Goal: Task Accomplishment & Management: Complete application form

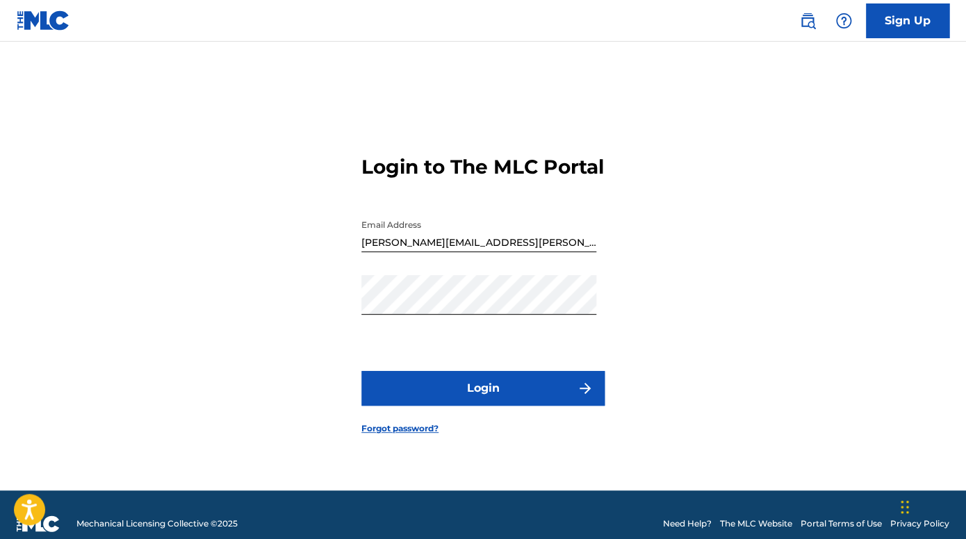
click at [463, 395] on button "Login" at bounding box center [482, 388] width 243 height 35
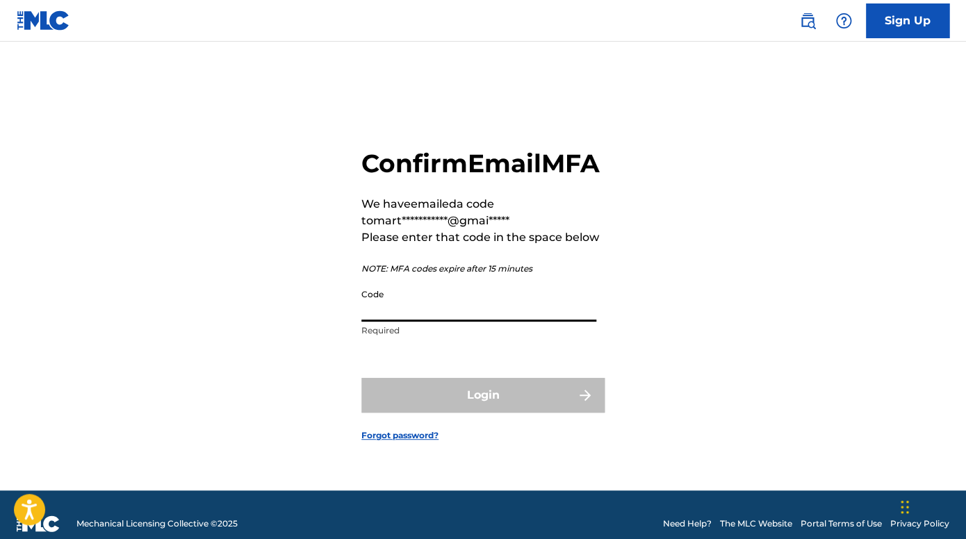
click at [389, 317] on input "Code" at bounding box center [478, 302] width 235 height 40
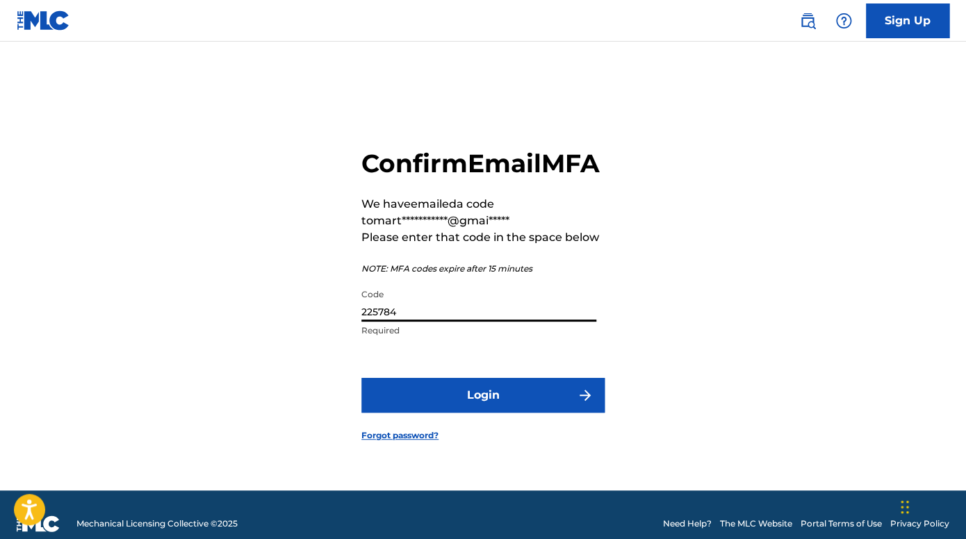
type input "225784"
click at [454, 411] on button "Login" at bounding box center [482, 395] width 243 height 35
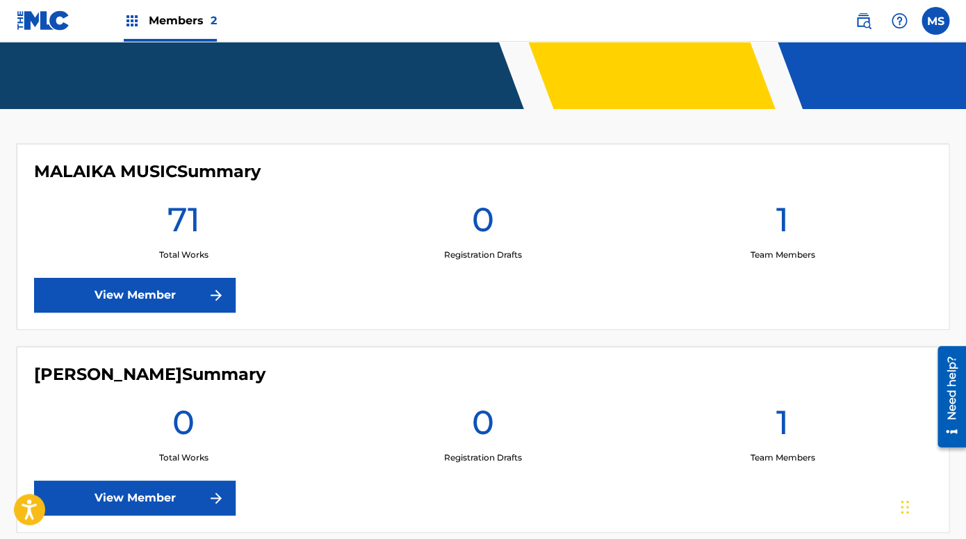
scroll to position [186, 0]
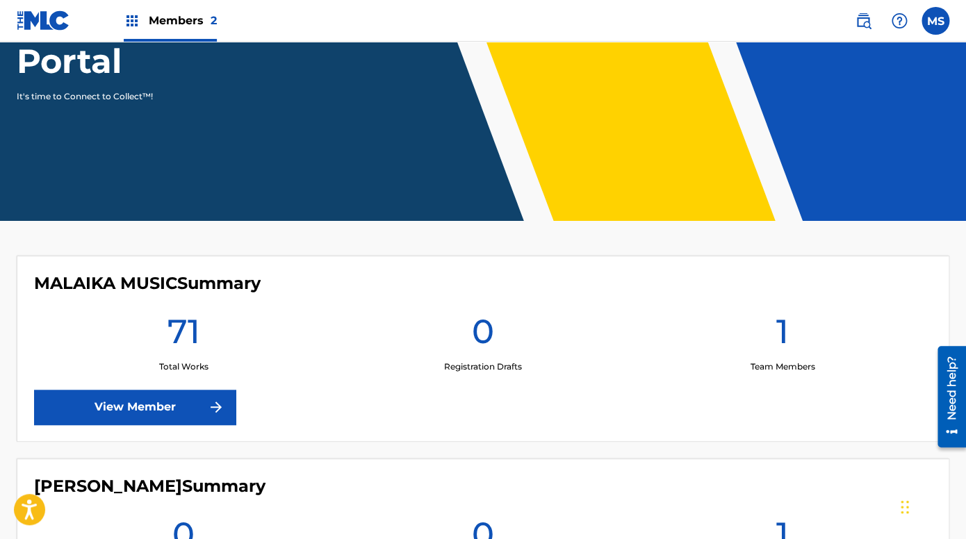
click at [119, 412] on link "View Member" at bounding box center [134, 407] width 201 height 35
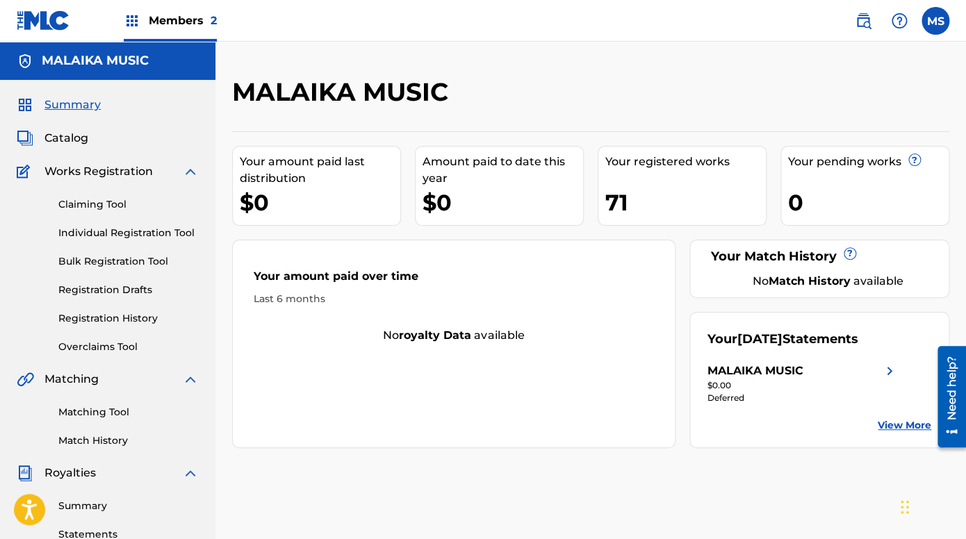
click at [73, 133] on span "Catalog" at bounding box center [66, 138] width 44 height 17
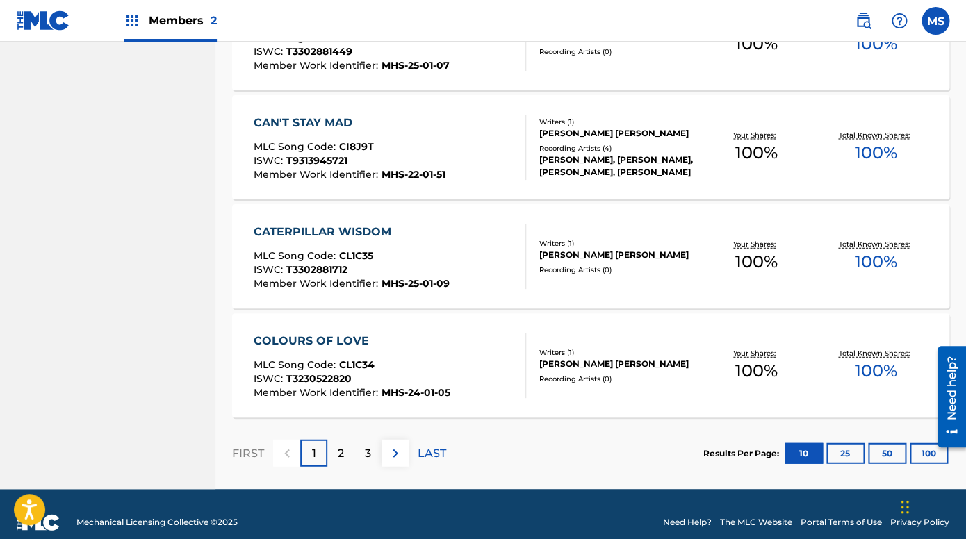
scroll to position [1051, 0]
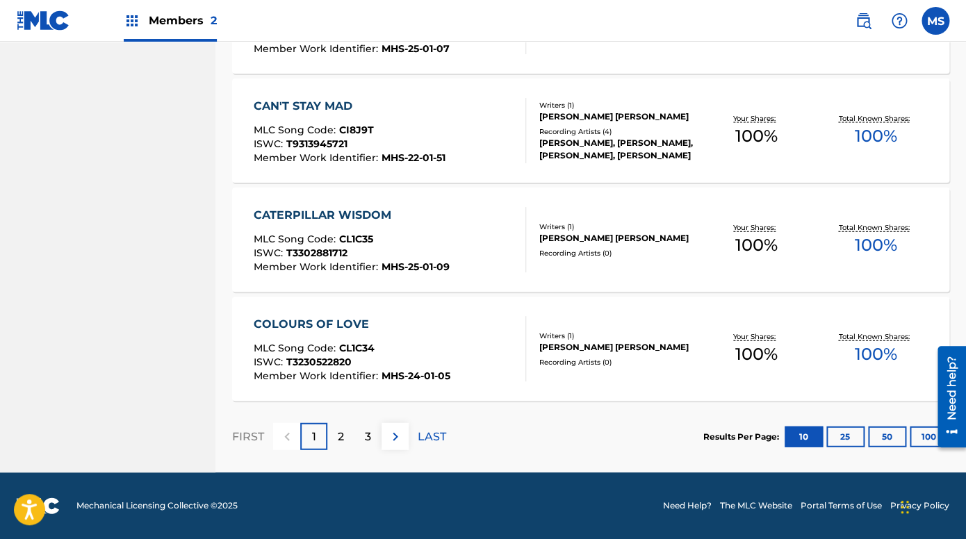
click at [427, 434] on p "LAST" at bounding box center [431, 437] width 28 height 17
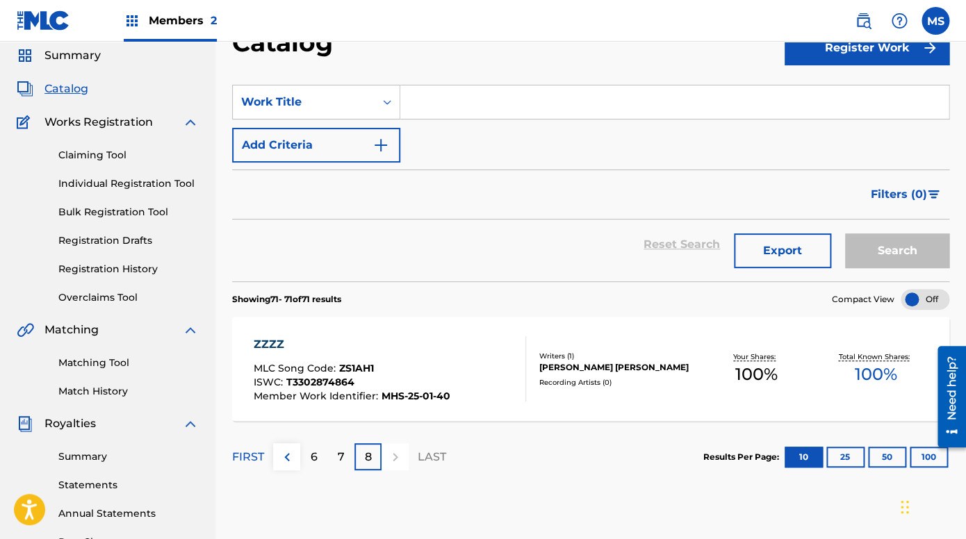
scroll to position [0, 0]
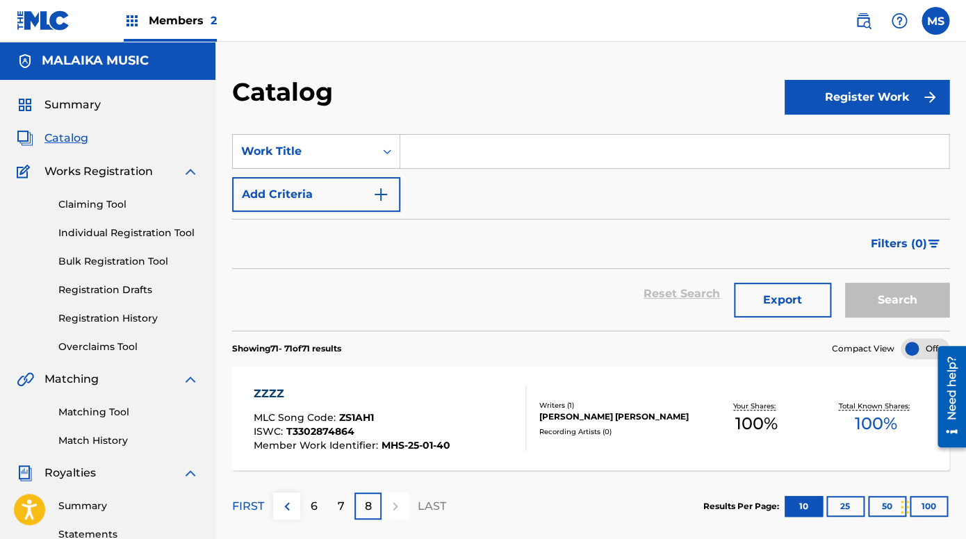
click at [875, 90] on button "Register Work" at bounding box center [866, 97] width 165 height 35
click at [827, 140] on link "Individual" at bounding box center [866, 142] width 165 height 33
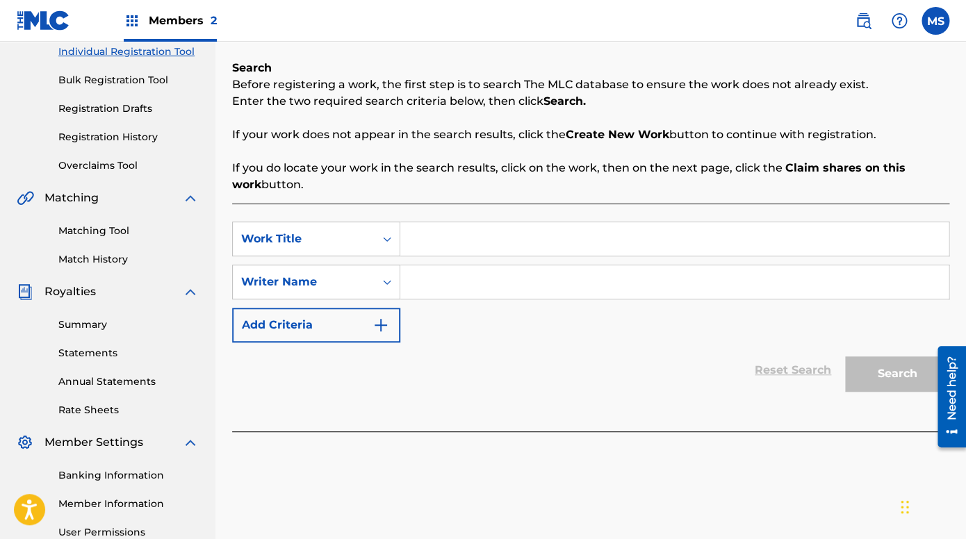
scroll to position [193, 0]
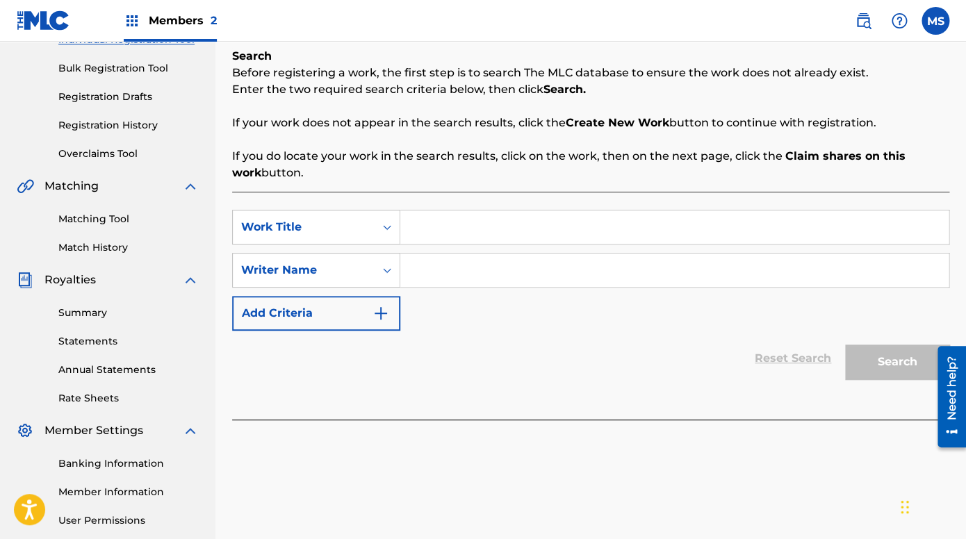
click at [495, 239] on input "Search Form" at bounding box center [674, 226] width 548 height 33
type input "A Nautical Truth"
click at [476, 270] on input "Search Form" at bounding box center [674, 270] width 548 height 33
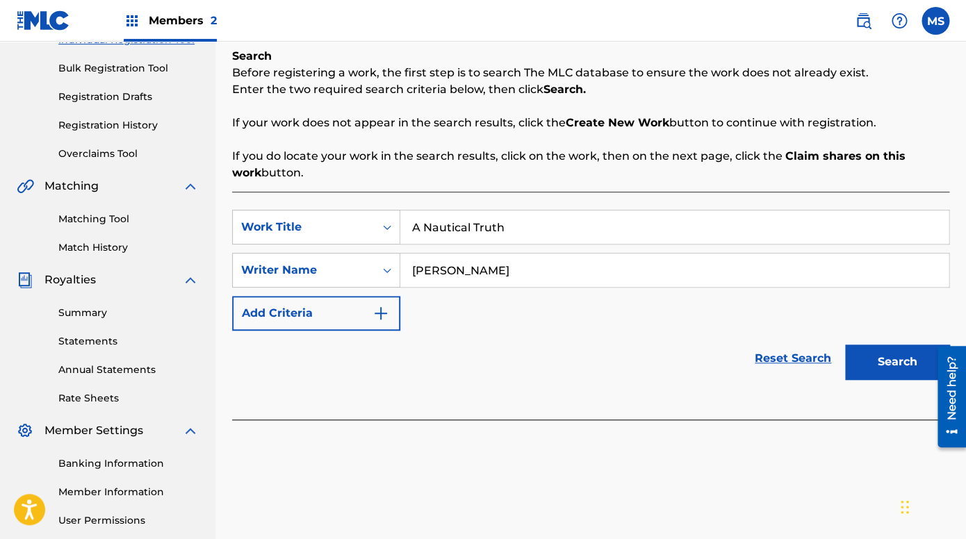
type input "[PERSON_NAME]"
click at [298, 312] on button "Add Criteria" at bounding box center [316, 313] width 168 height 35
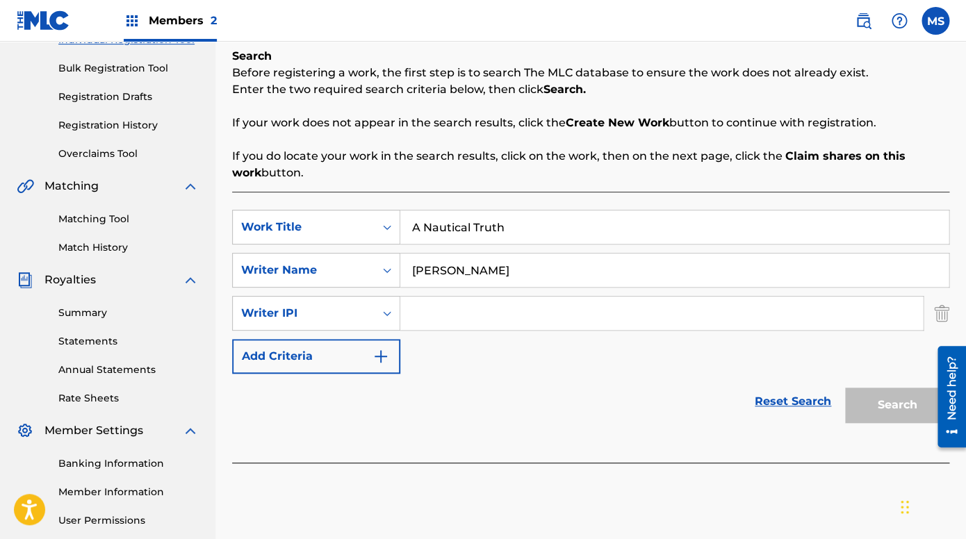
click at [472, 315] on input "Search Form" at bounding box center [661, 313] width 522 height 33
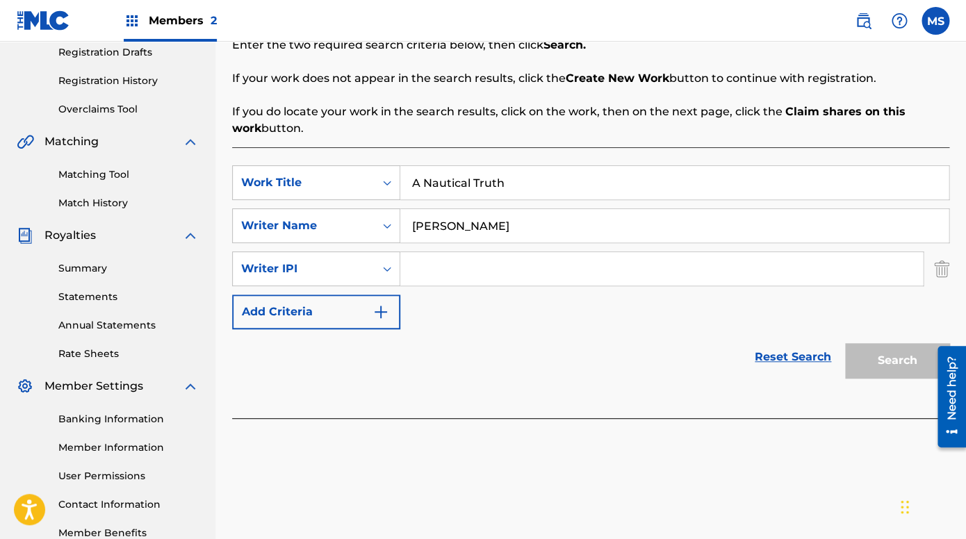
scroll to position [239, 0]
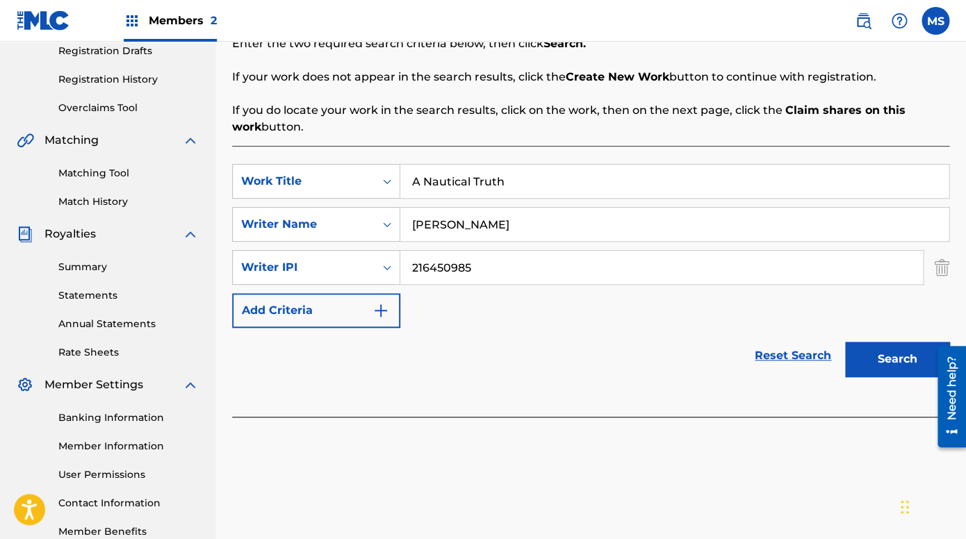
type input "216450985"
click at [402, 337] on div "Reset Search Search" at bounding box center [590, 356] width 717 height 56
click at [385, 310] on img "Search Form" at bounding box center [380, 310] width 17 height 17
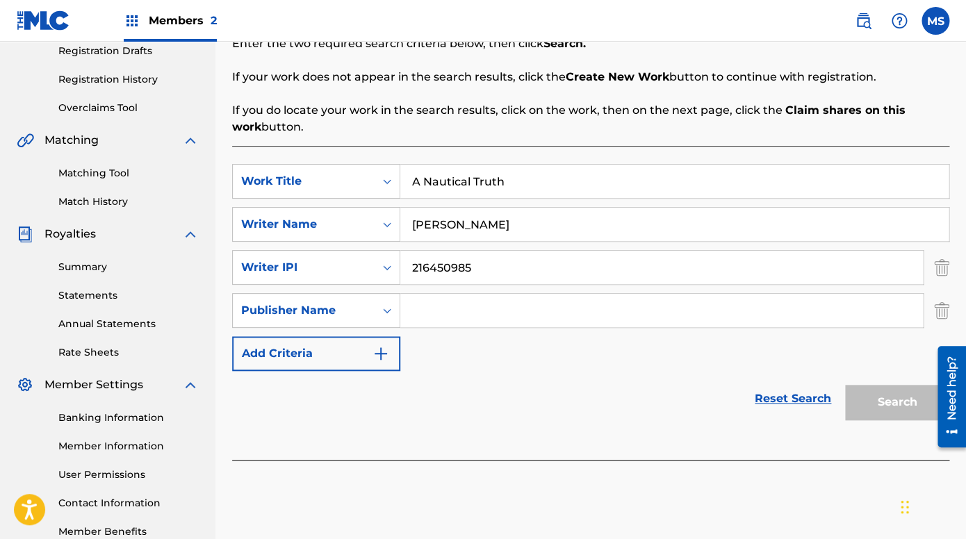
click at [463, 315] on input "Search Form" at bounding box center [661, 310] width 522 height 33
type input "Malaika Music"
click at [267, 354] on button "Add Criteria" at bounding box center [316, 353] width 168 height 35
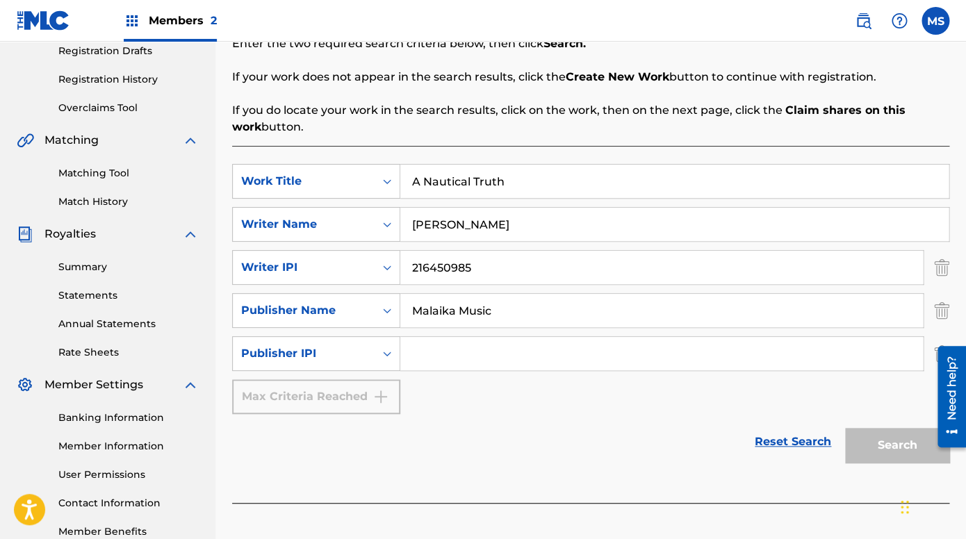
click at [463, 357] on input "Search Form" at bounding box center [661, 353] width 522 height 33
click at [533, 351] on input "336609064" at bounding box center [661, 353] width 522 height 33
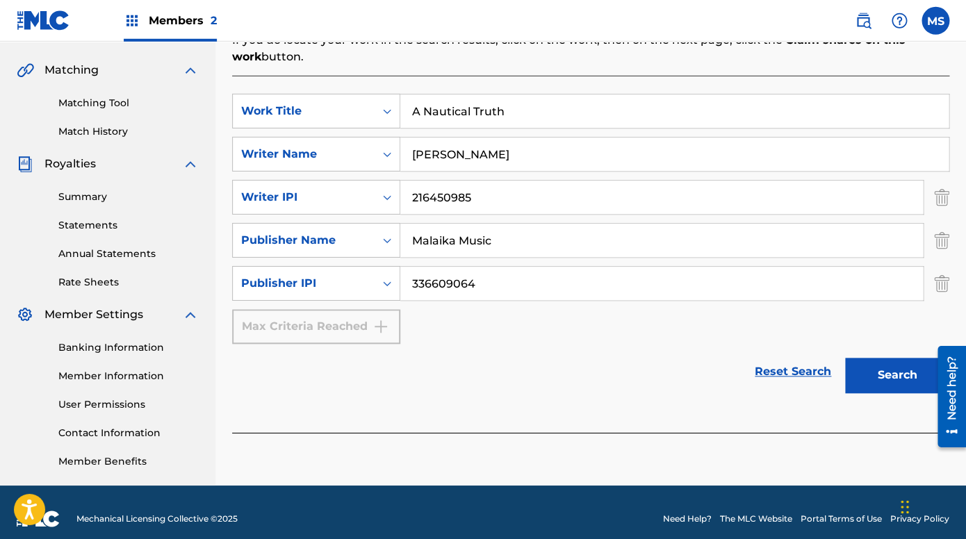
scroll to position [322, 0]
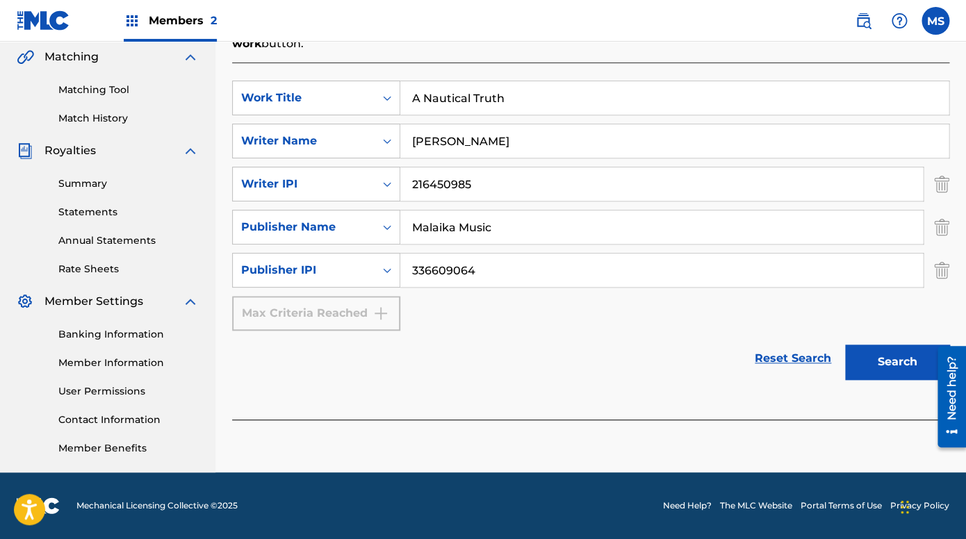
type input "336609064"
click at [693, 356] on div "Reset Search Search" at bounding box center [590, 359] width 717 height 56
click at [884, 367] on button "Search" at bounding box center [897, 362] width 104 height 35
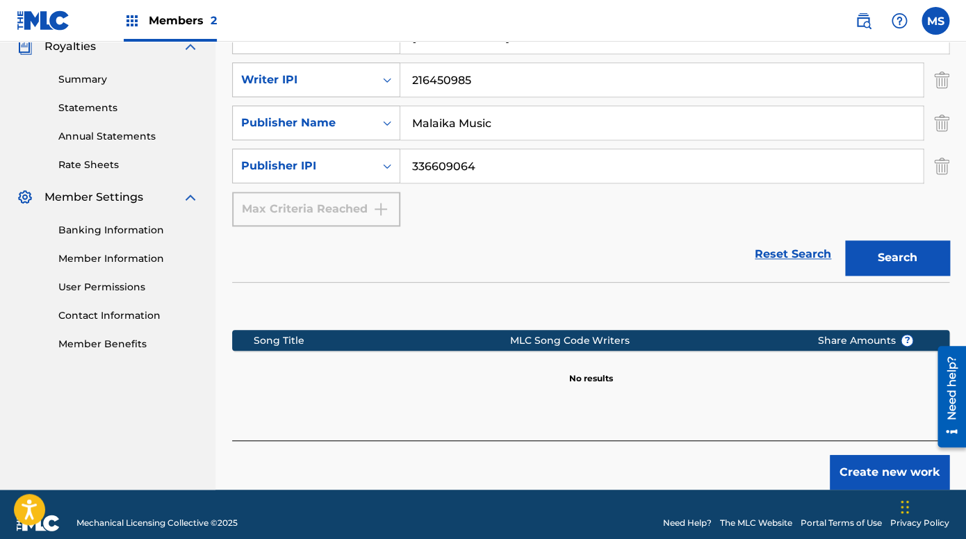
scroll to position [444, 0]
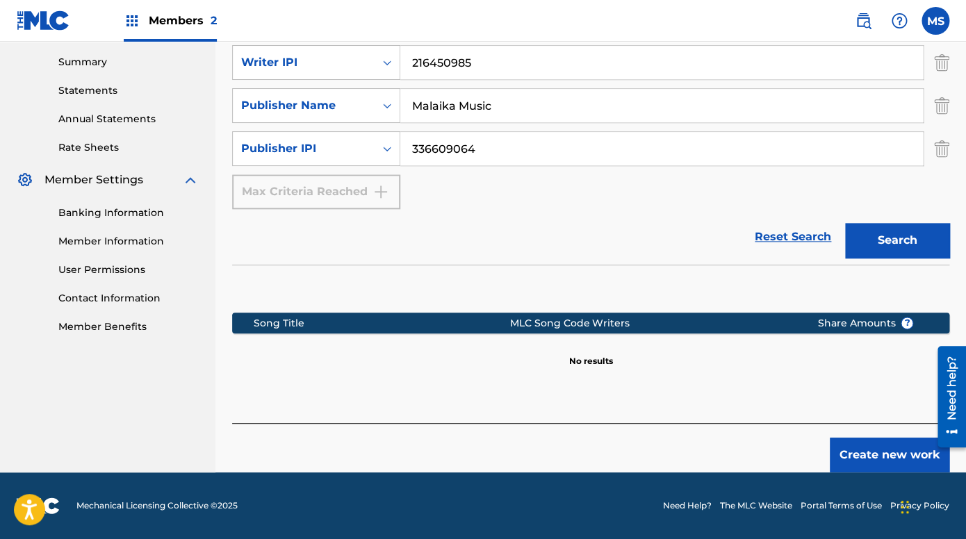
click at [857, 452] on button "Create new work" at bounding box center [888, 455] width 119 height 35
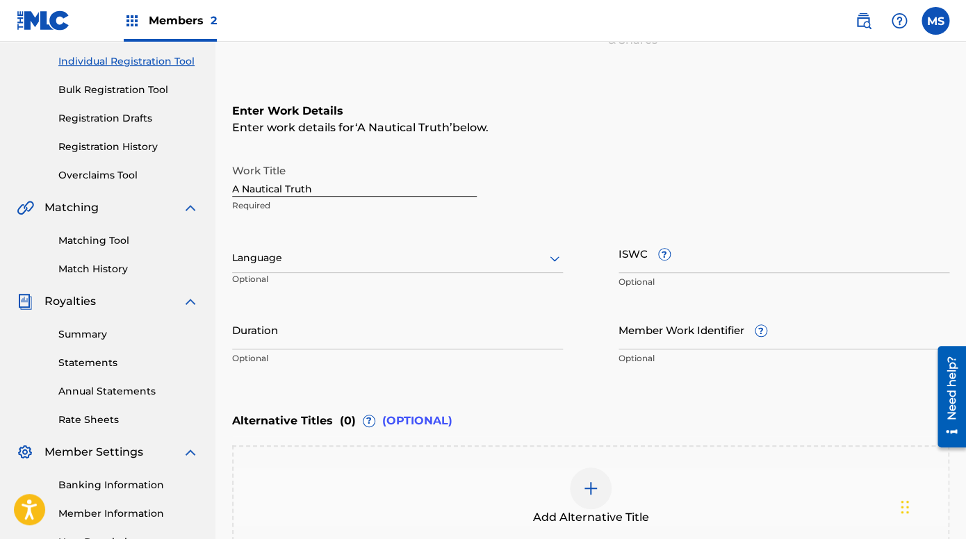
scroll to position [177, 0]
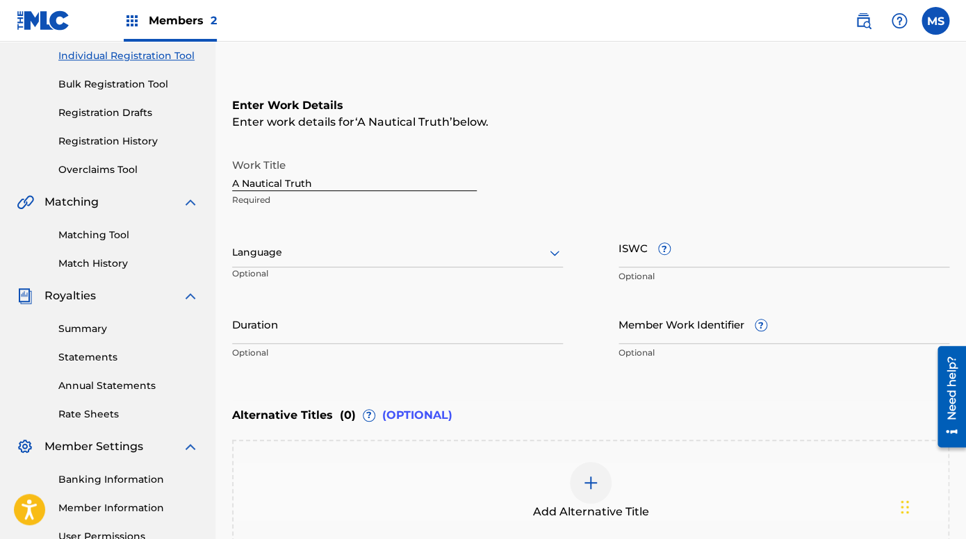
click at [554, 253] on icon at bounding box center [554, 253] width 17 height 17
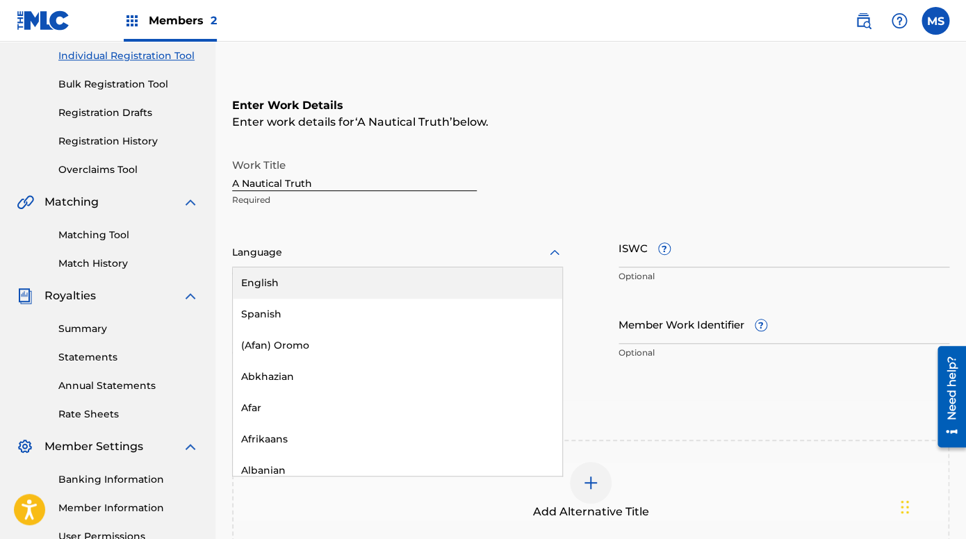
click at [482, 279] on div "English" at bounding box center [397, 282] width 329 height 31
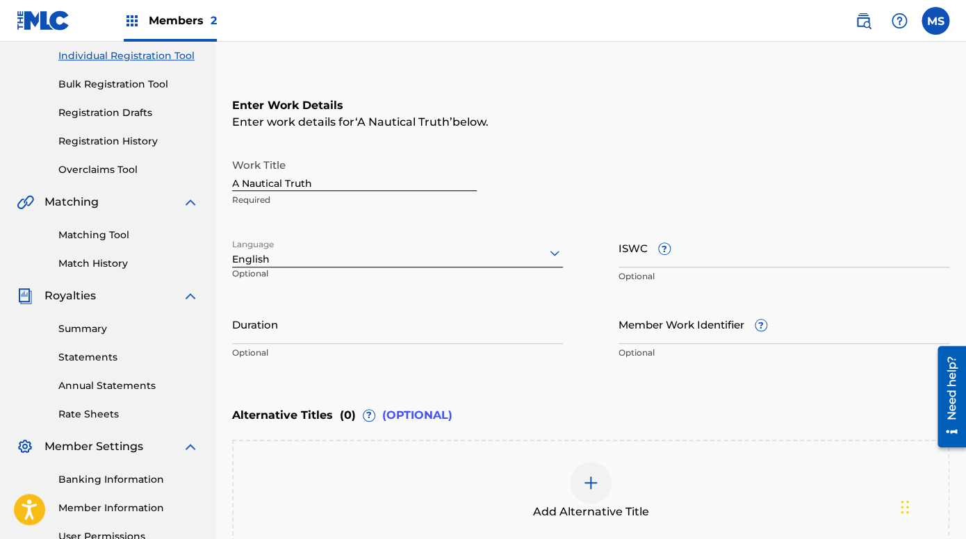
click at [383, 326] on input "Duration" at bounding box center [397, 324] width 331 height 40
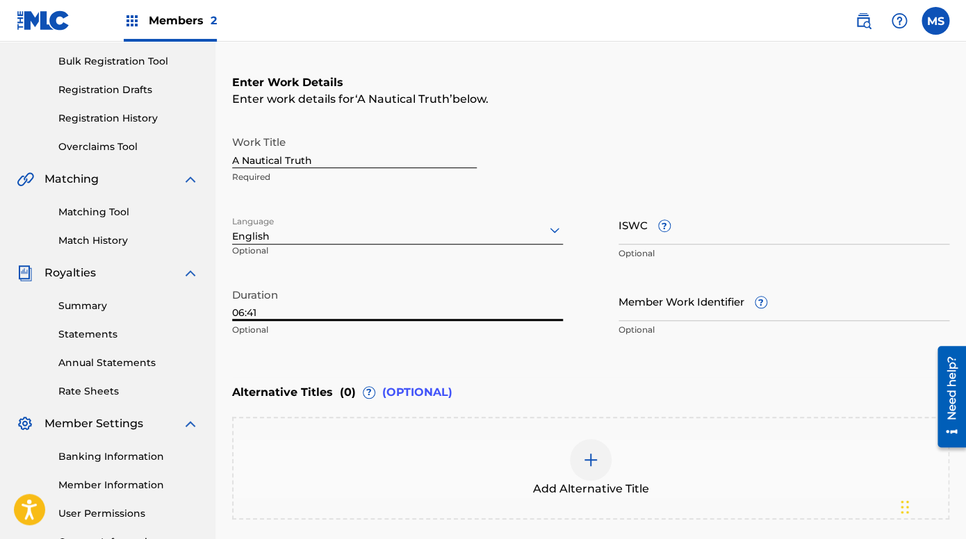
scroll to position [208, 0]
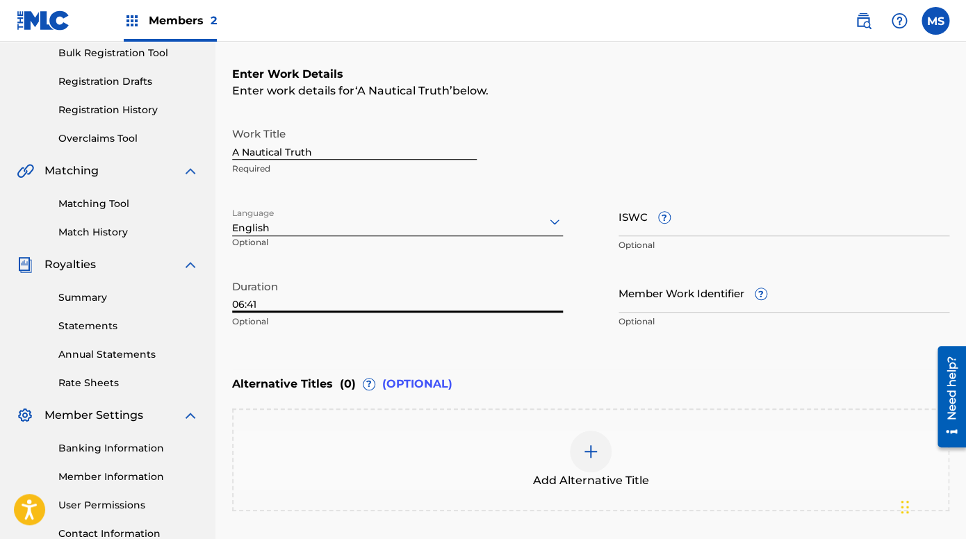
type input "06:41"
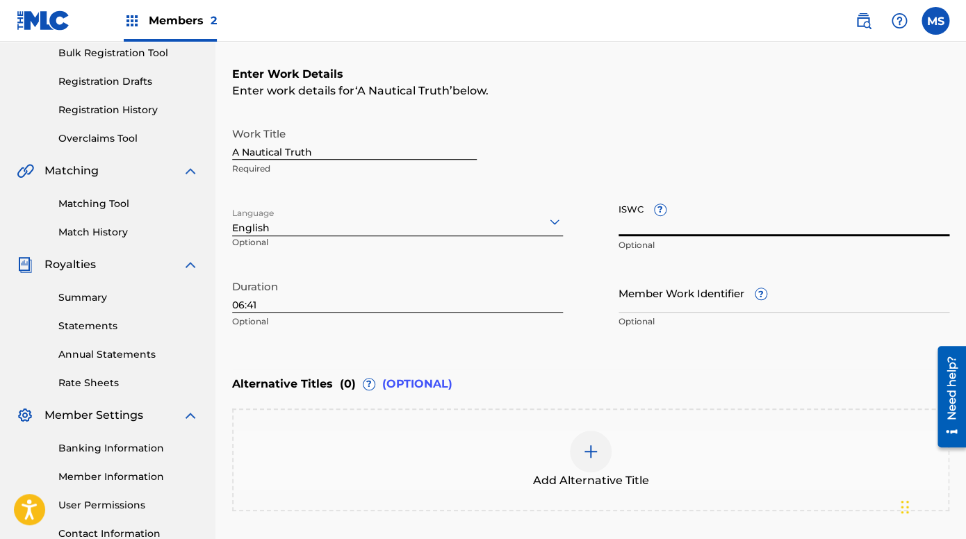
click at [716, 222] on input "ISWC ?" at bounding box center [783, 217] width 331 height 40
type input "T3347256724"
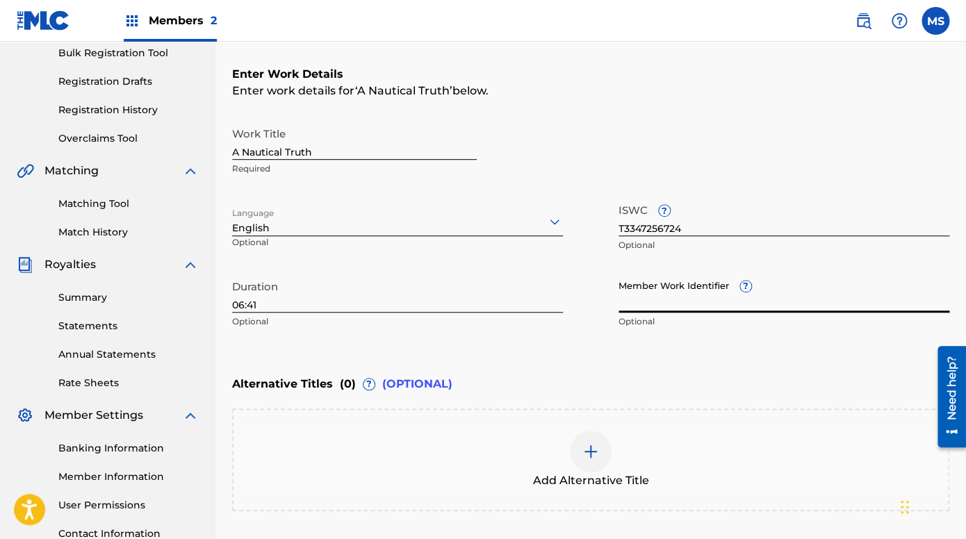
click at [716, 298] on input "Member Work Identifier ?" at bounding box center [783, 293] width 331 height 40
click at [654, 301] on input "MHS-25-08-08" at bounding box center [783, 293] width 331 height 40
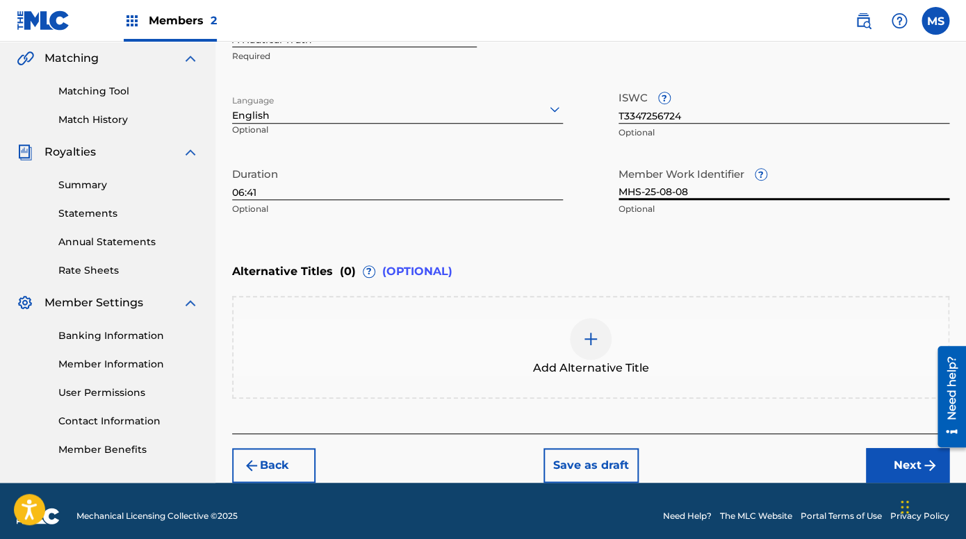
scroll to position [331, 0]
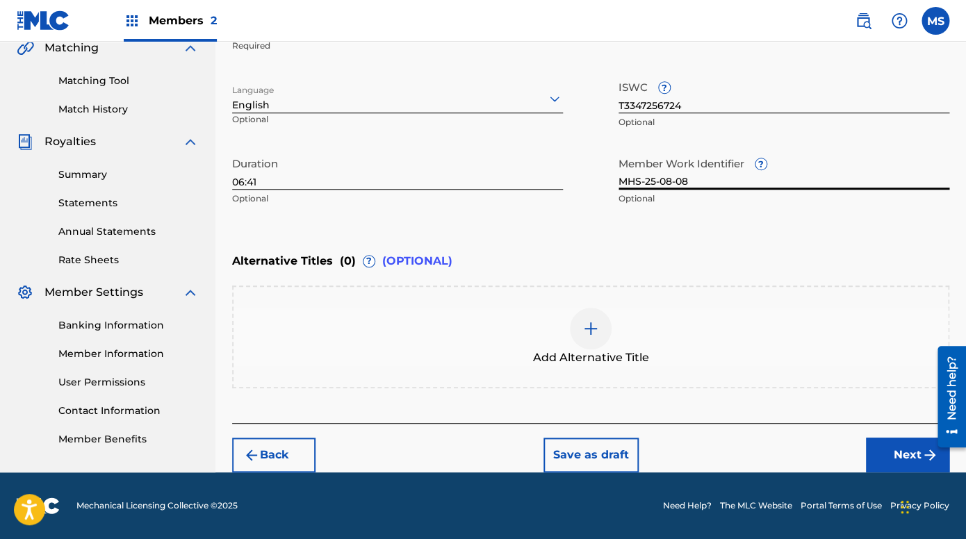
type input "MHS-25-08-08"
click at [899, 453] on button "Next" at bounding box center [907, 455] width 83 height 35
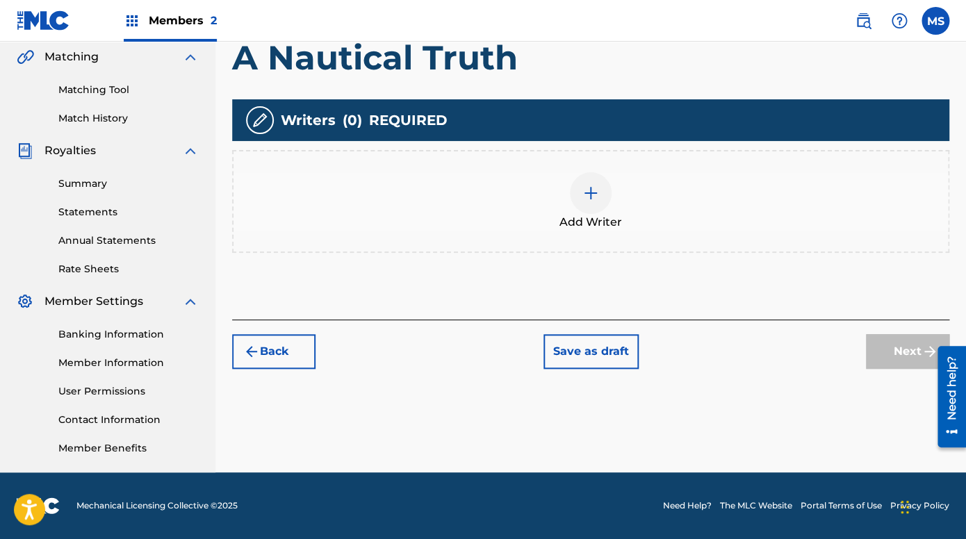
click at [592, 192] on img at bounding box center [590, 193] width 17 height 17
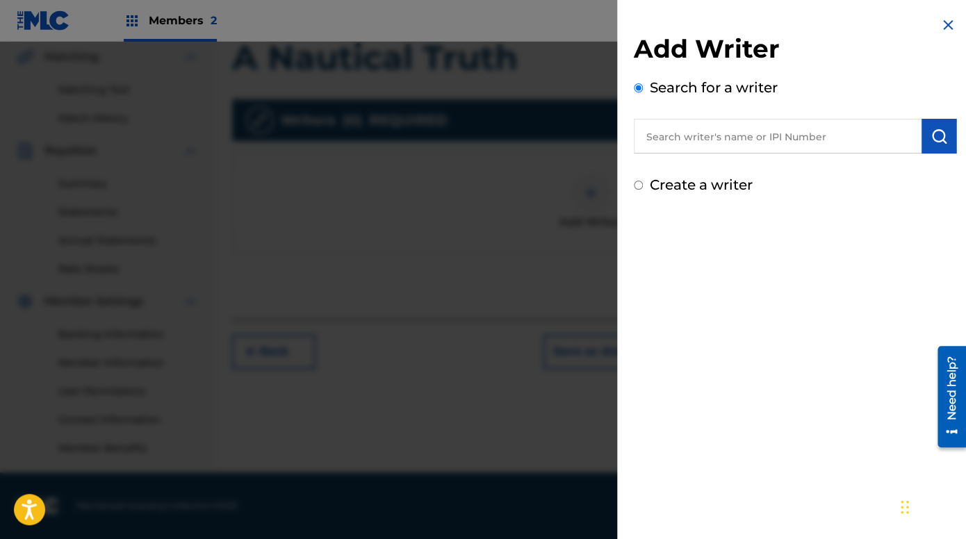
click at [701, 141] on input "text" at bounding box center [778, 136] width 288 height 35
type input "[PERSON_NAME]"
click at [943, 140] on img "submit" at bounding box center [938, 136] width 17 height 17
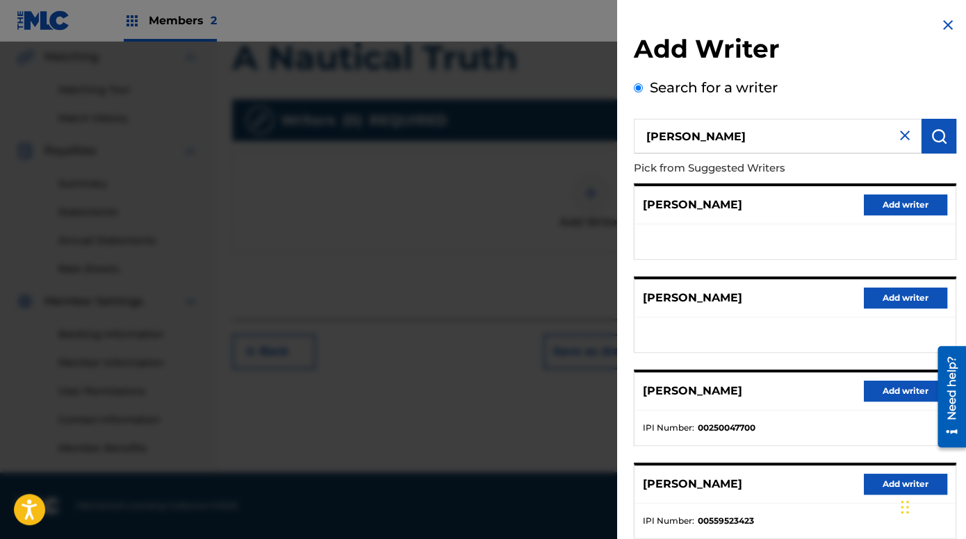
click at [893, 299] on button "Add writer" at bounding box center [904, 298] width 83 height 21
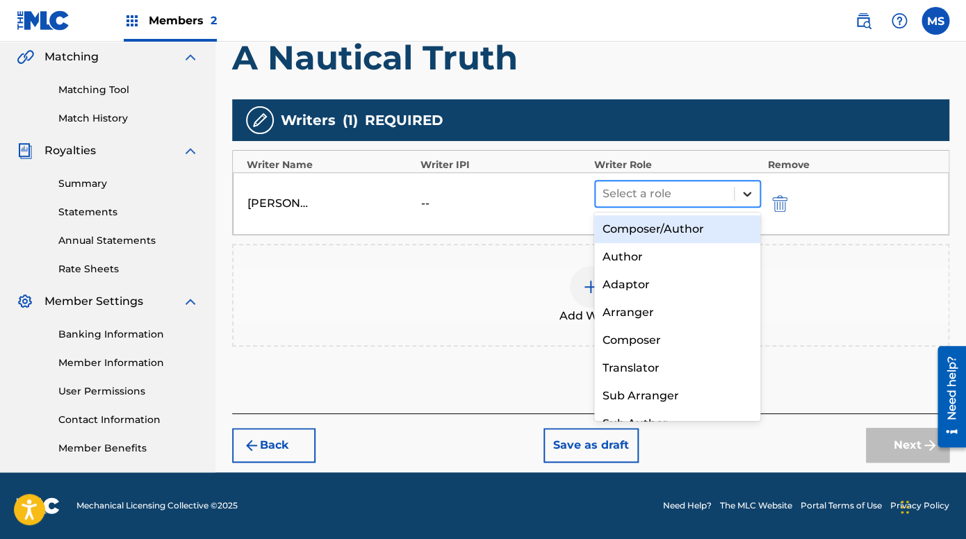
click at [745, 196] on icon at bounding box center [747, 194] width 14 height 14
click at [688, 231] on div "Composer/Author" at bounding box center [677, 229] width 166 height 28
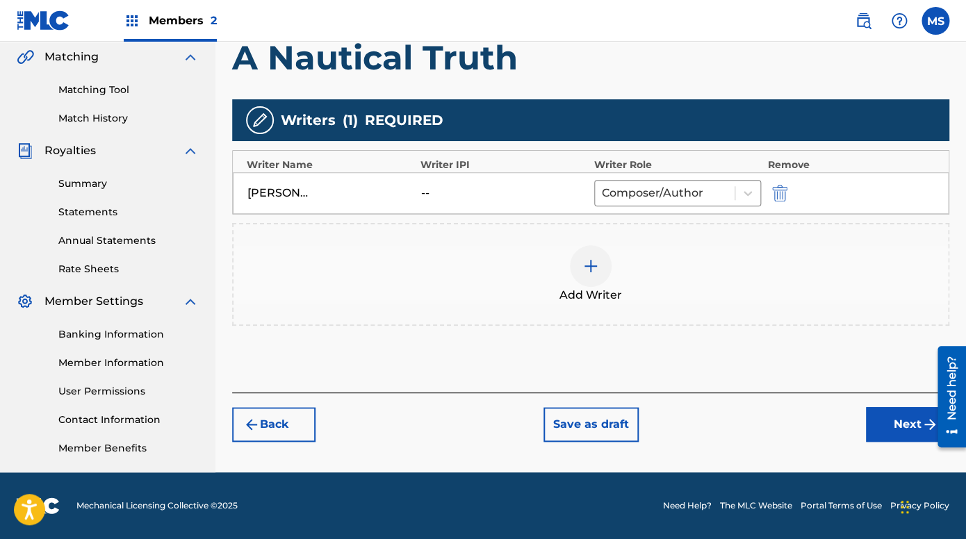
click at [893, 421] on button "Next" at bounding box center [907, 424] width 83 height 35
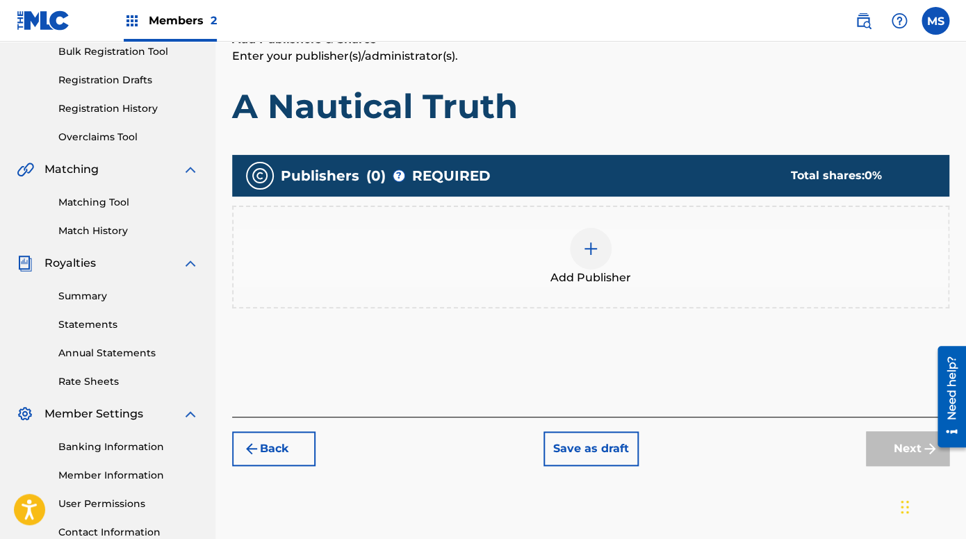
scroll to position [224, 0]
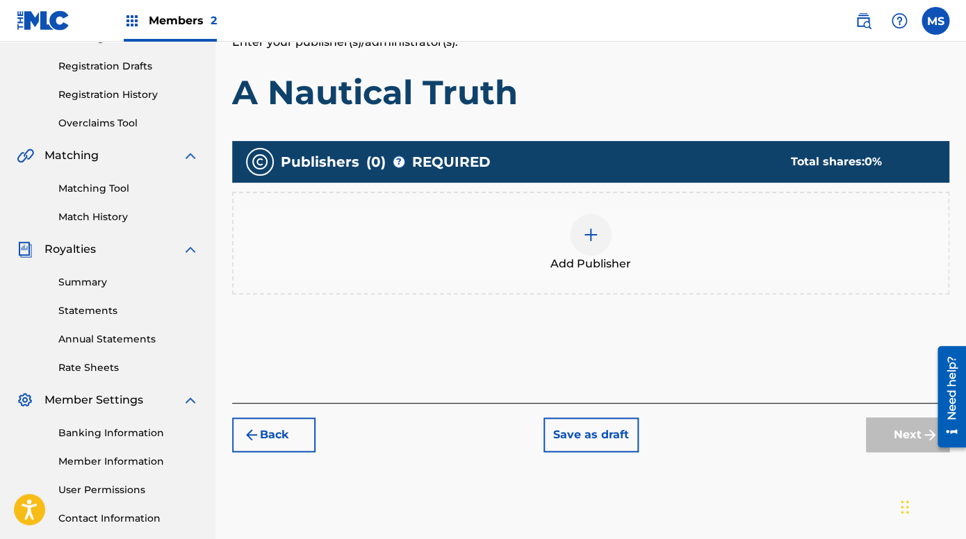
click at [590, 237] on img at bounding box center [590, 234] width 17 height 17
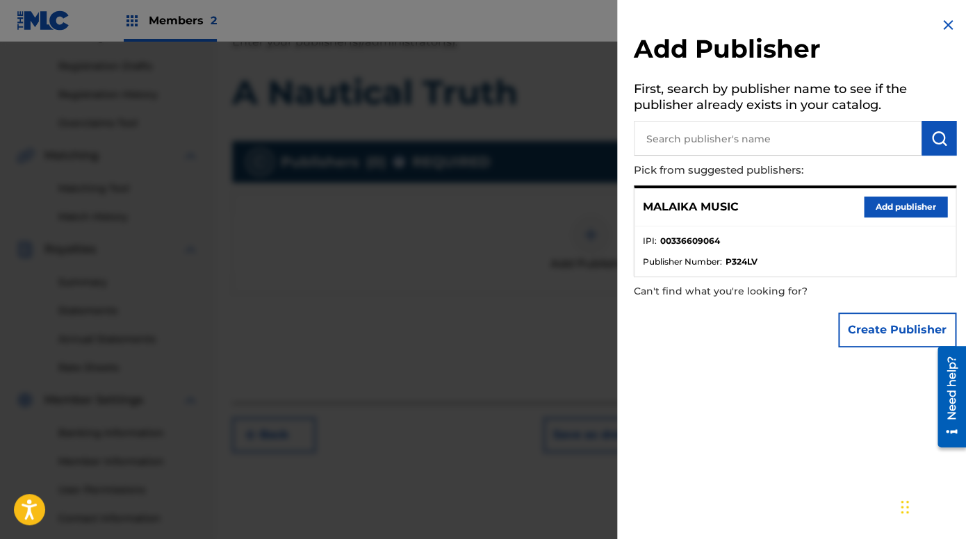
click at [883, 206] on button "Add publisher" at bounding box center [904, 207] width 83 height 21
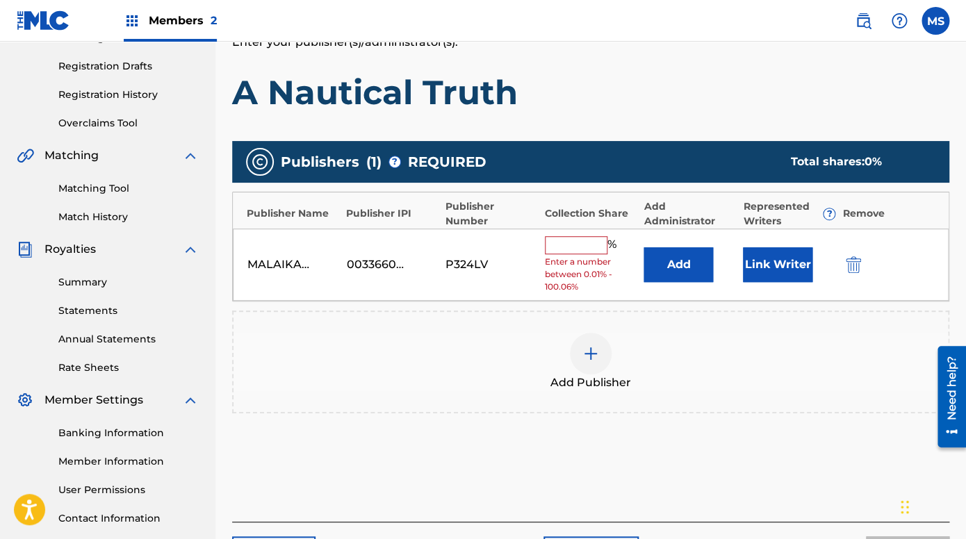
click at [584, 242] on input "text" at bounding box center [576, 245] width 63 height 18
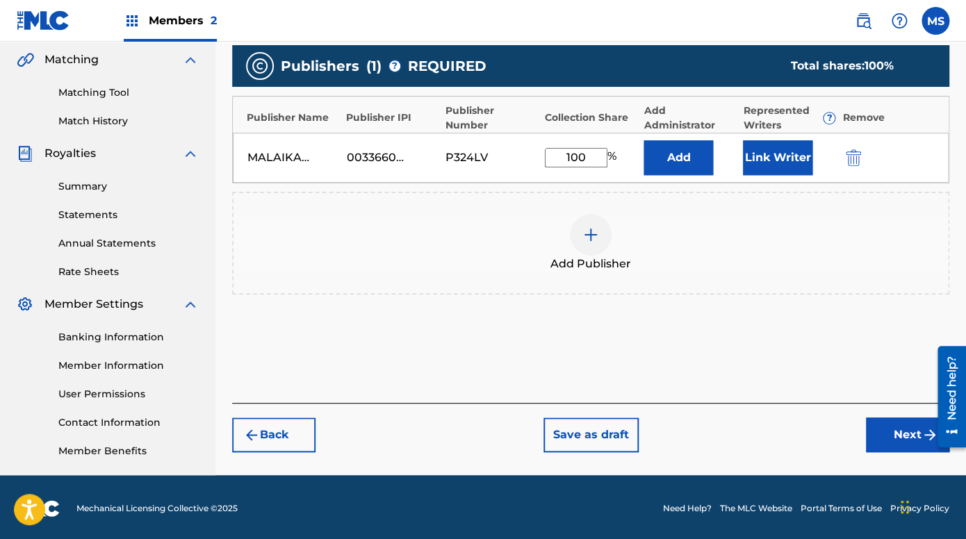
scroll to position [322, 0]
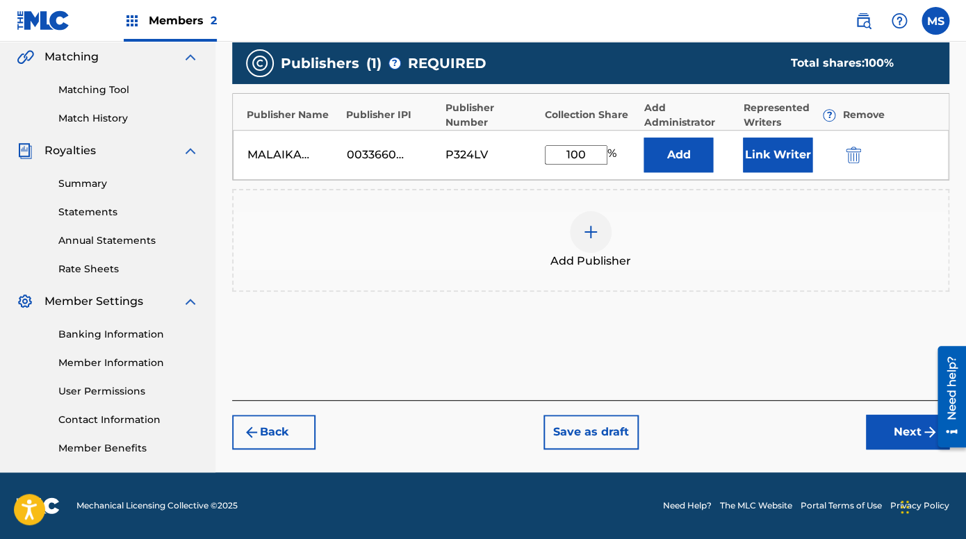
type input "100"
click at [891, 431] on button "Next" at bounding box center [907, 432] width 83 height 35
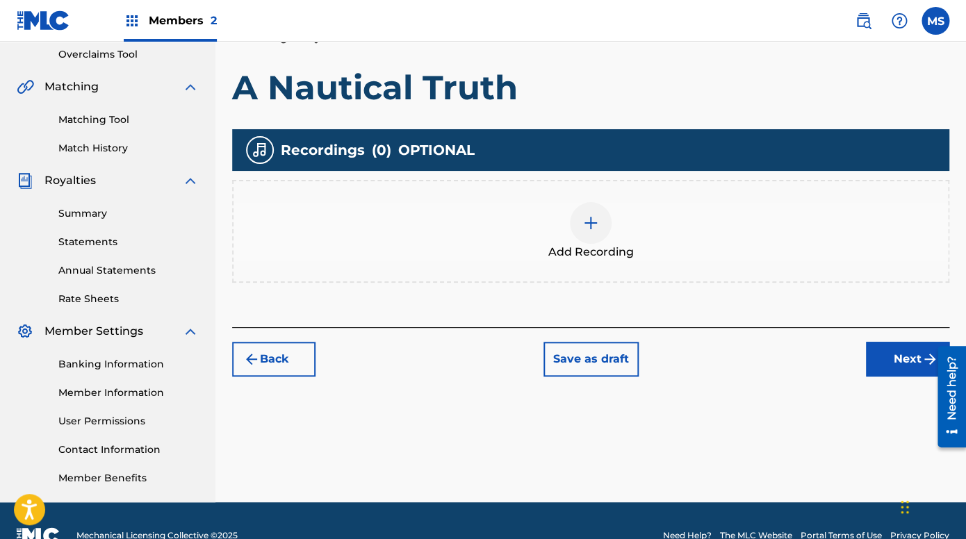
scroll to position [291, 0]
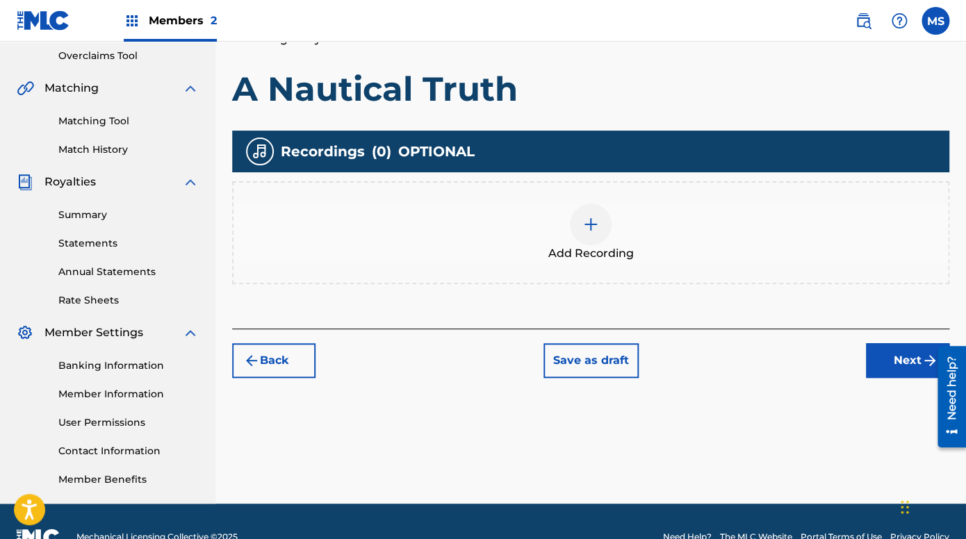
click at [585, 227] on img at bounding box center [590, 224] width 17 height 17
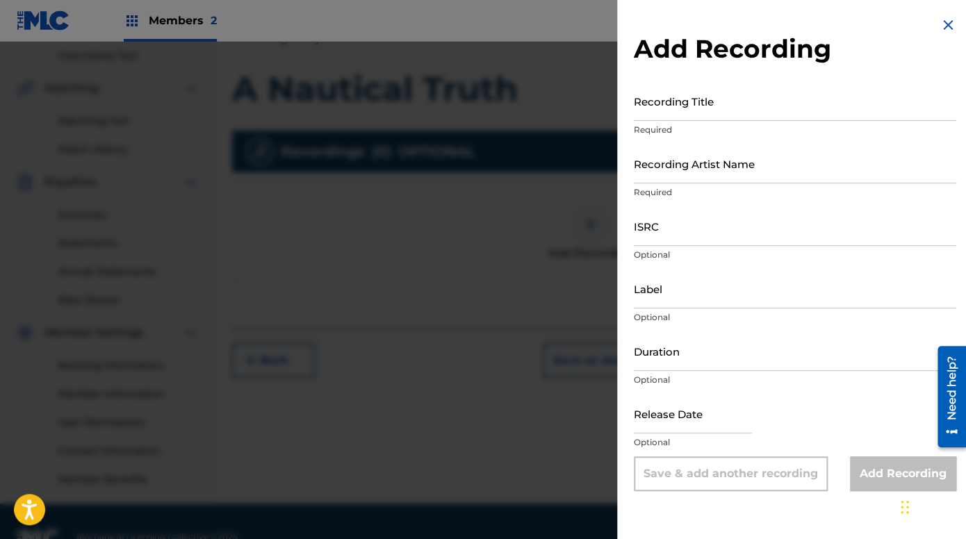
click at [714, 106] on input "Recording Title" at bounding box center [795, 101] width 322 height 40
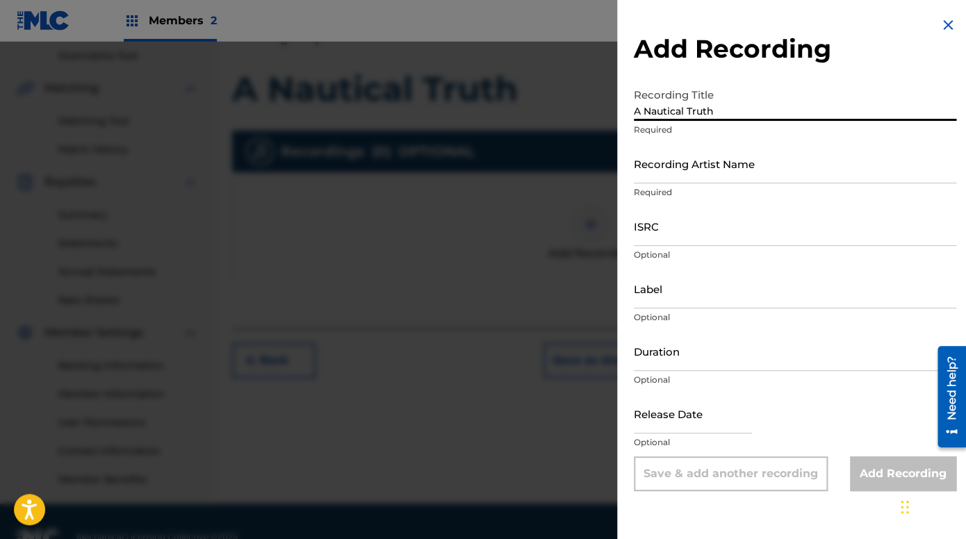
type input "A Nautical Truth"
click at [713, 172] on input "Recording Artist Name" at bounding box center [795, 164] width 322 height 40
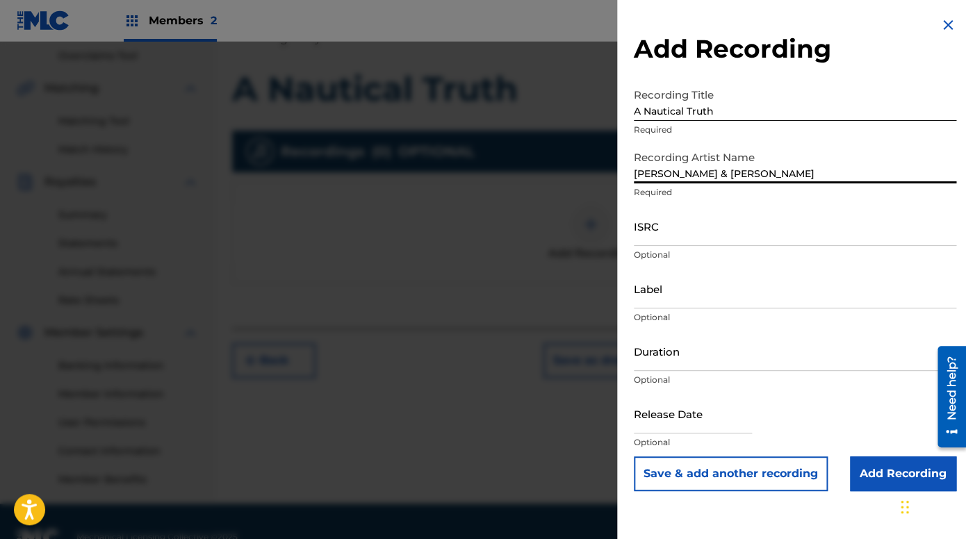
type input "[PERSON_NAME] & [PERSON_NAME]"
click at [700, 229] on input "ISRC" at bounding box center [795, 226] width 322 height 40
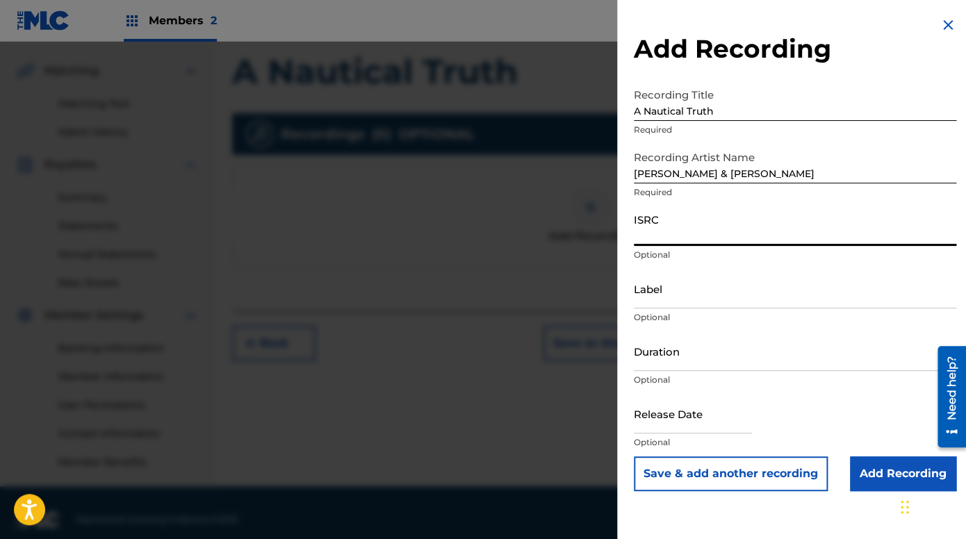
scroll to position [322, 0]
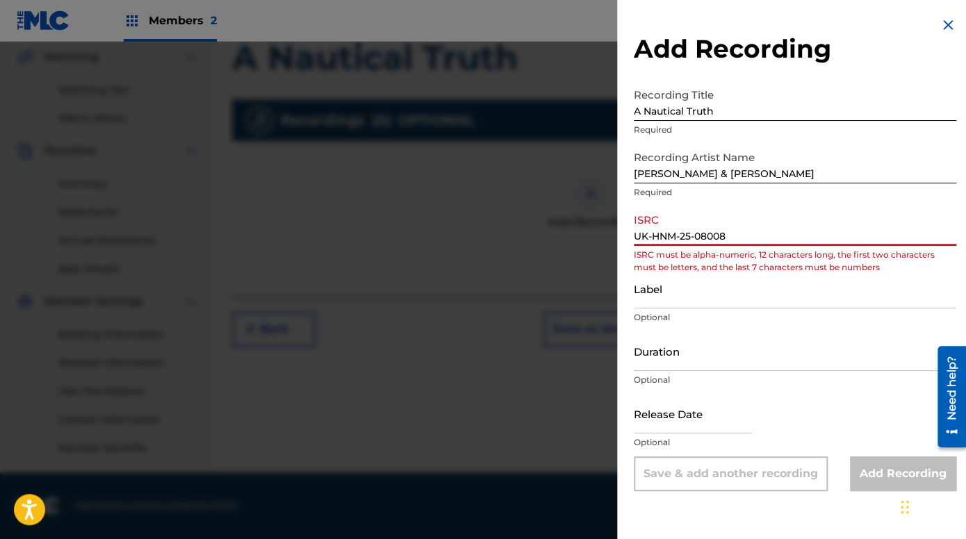
click at [697, 239] on input "UK-HNM-25-08008" at bounding box center [795, 226] width 322 height 40
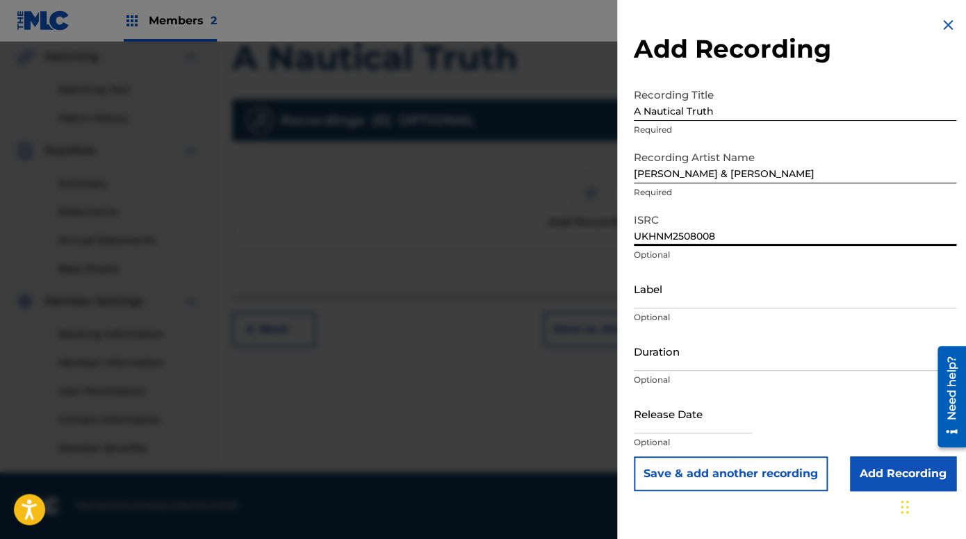
type input "UKHNM2508008"
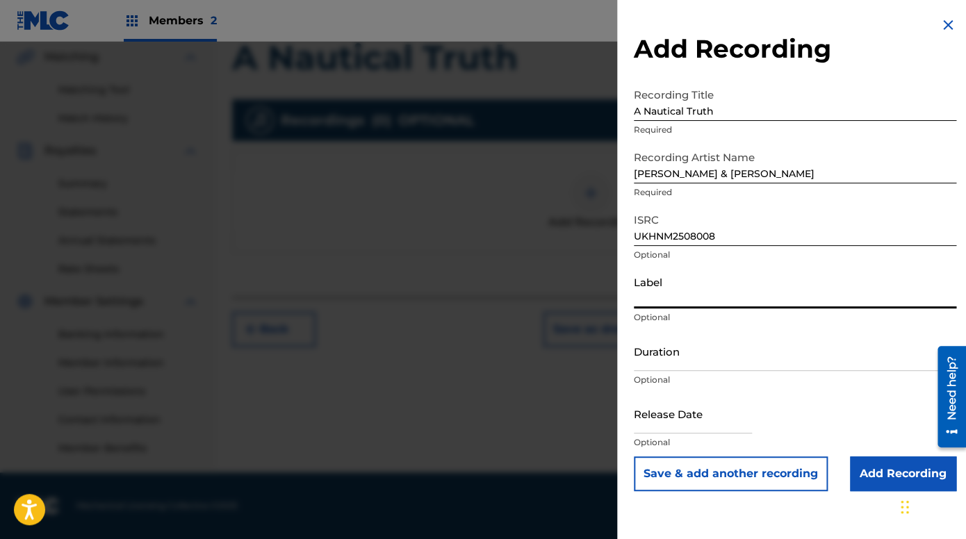
click at [705, 293] on input "Label" at bounding box center [795, 289] width 322 height 40
type input "MHS"
click at [683, 356] on input "Duration" at bounding box center [795, 351] width 322 height 40
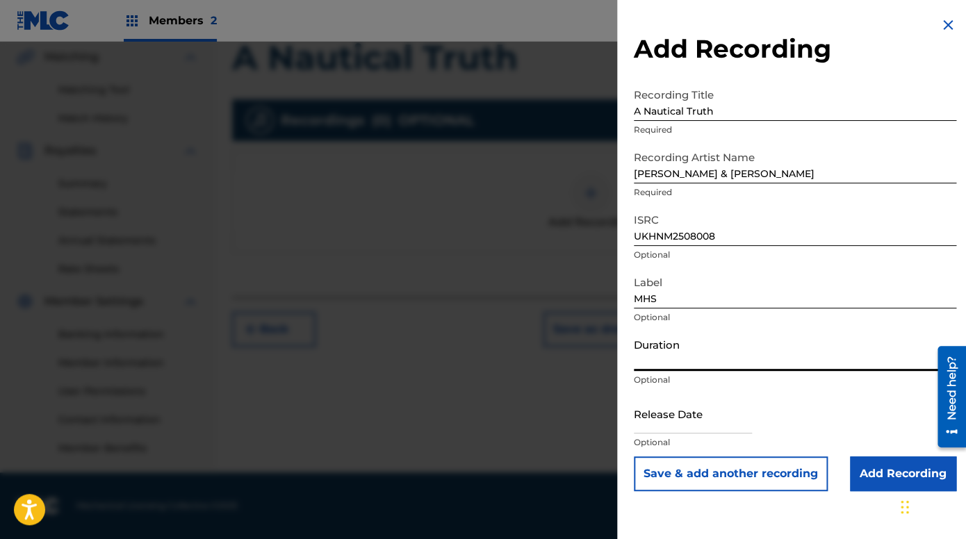
click at [683, 356] on input "Duration" at bounding box center [795, 351] width 322 height 40
type input "06:41"
select select "7"
select select "2025"
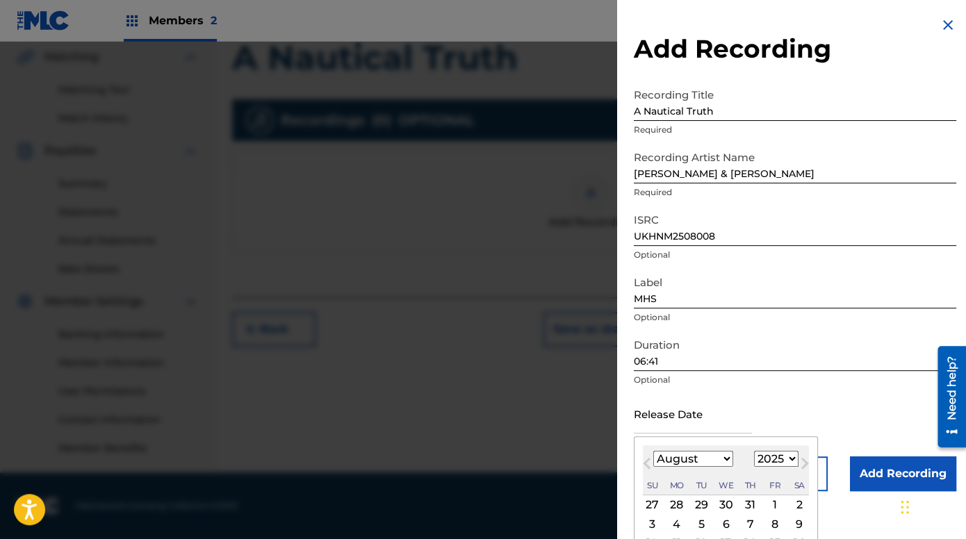
click at [688, 417] on input "text" at bounding box center [693, 414] width 118 height 40
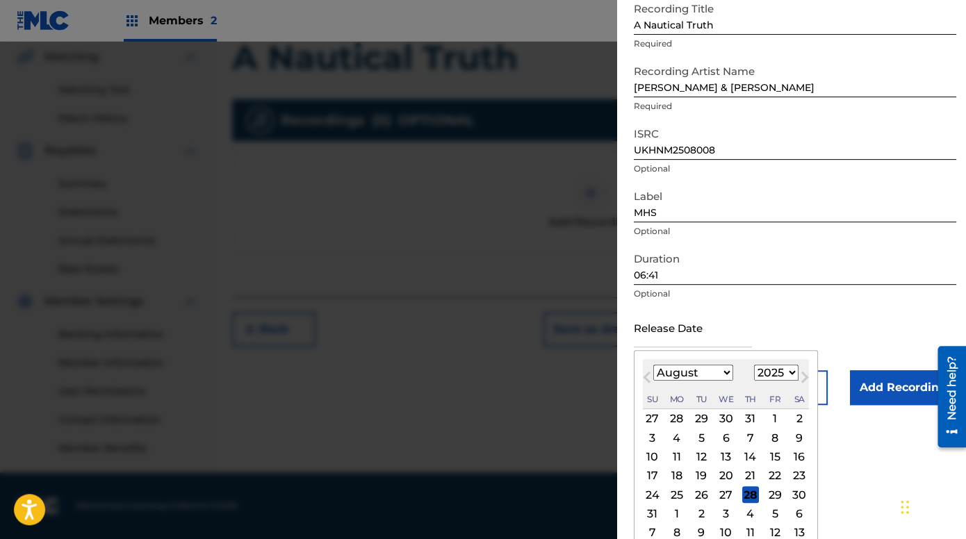
scroll to position [99, 0]
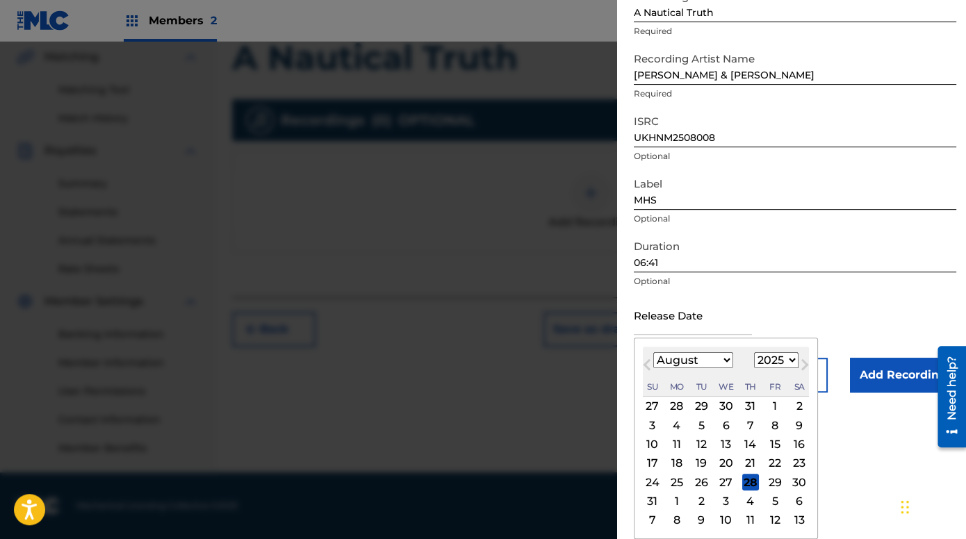
click at [771, 484] on div "29" at bounding box center [774, 482] width 17 height 17
type input "[DATE]"
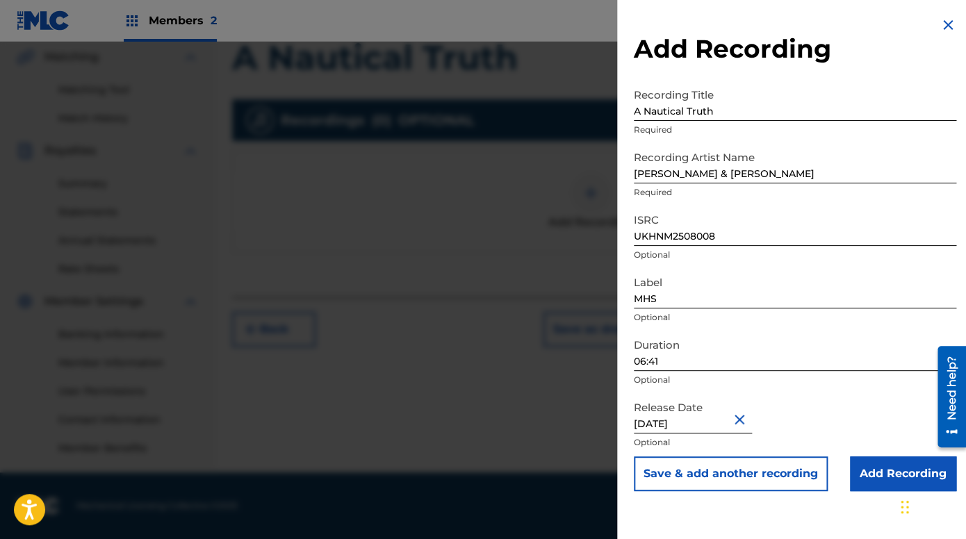
click at [878, 474] on input "Add Recording" at bounding box center [903, 473] width 106 height 35
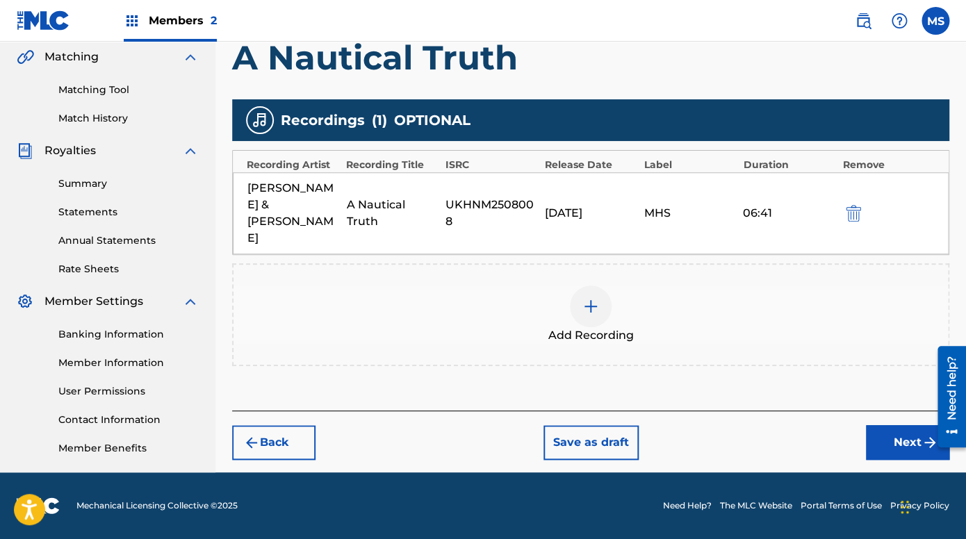
click at [888, 425] on button "Next" at bounding box center [907, 442] width 83 height 35
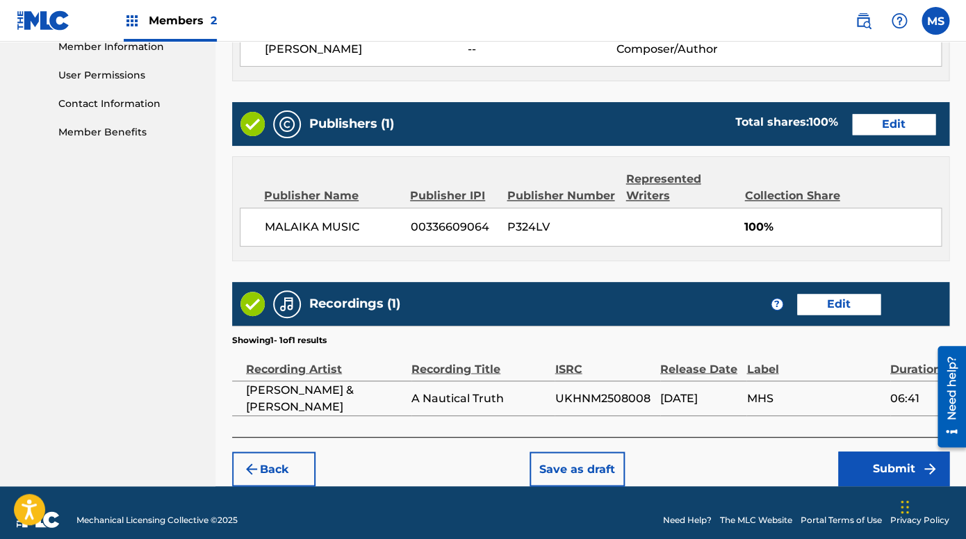
scroll to position [652, 0]
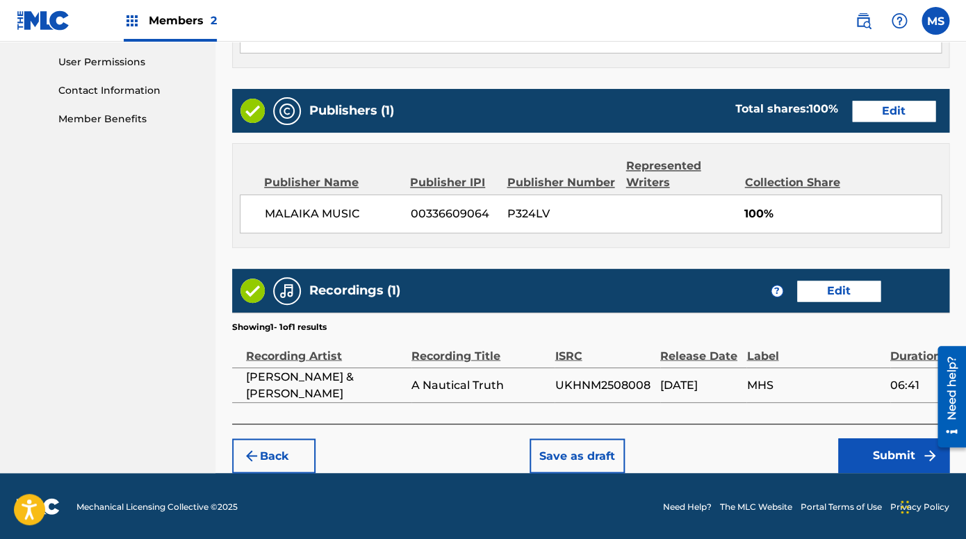
click at [868, 450] on button "Submit" at bounding box center [893, 455] width 111 height 35
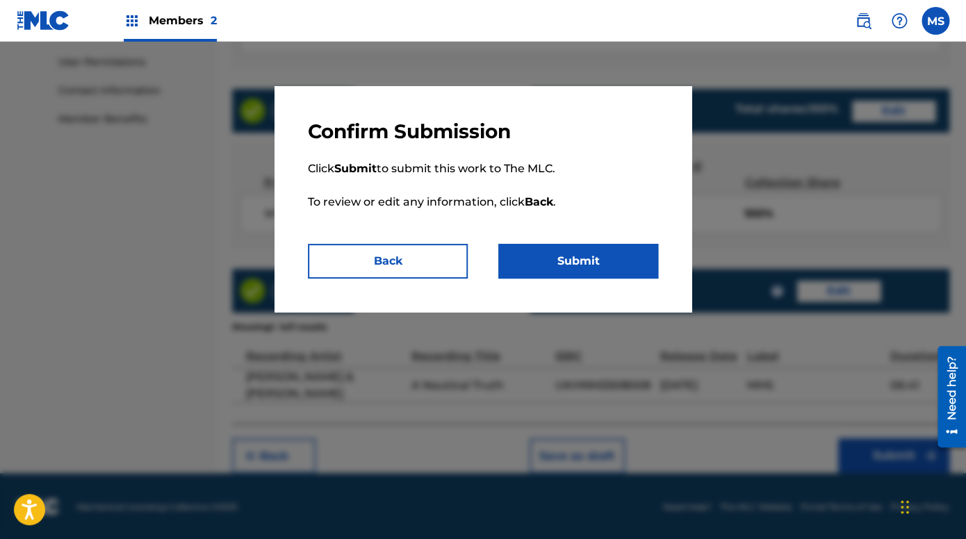
click at [573, 263] on button "Submit" at bounding box center [578, 261] width 160 height 35
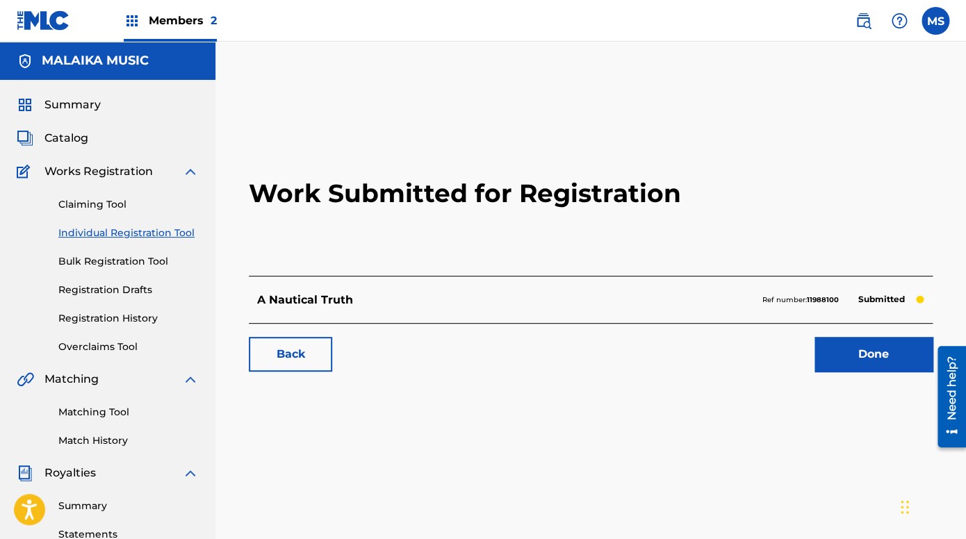
click at [75, 143] on span "Catalog" at bounding box center [66, 138] width 44 height 17
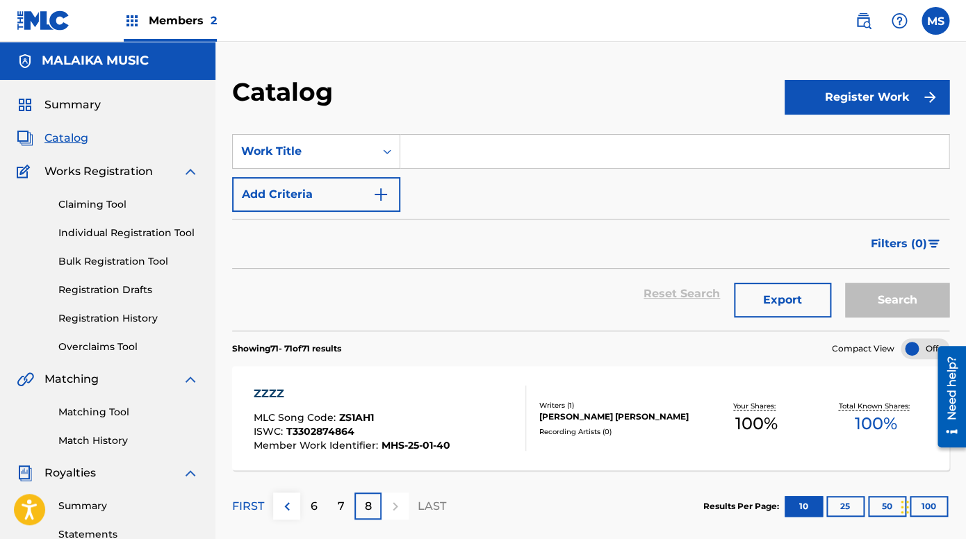
scroll to position [38, 0]
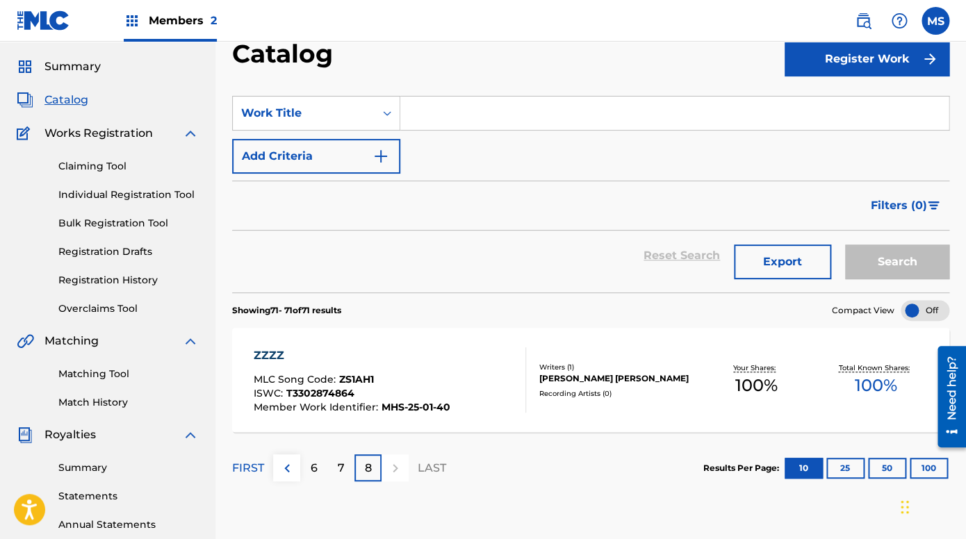
click at [255, 465] on p "FIRST" at bounding box center [248, 468] width 32 height 17
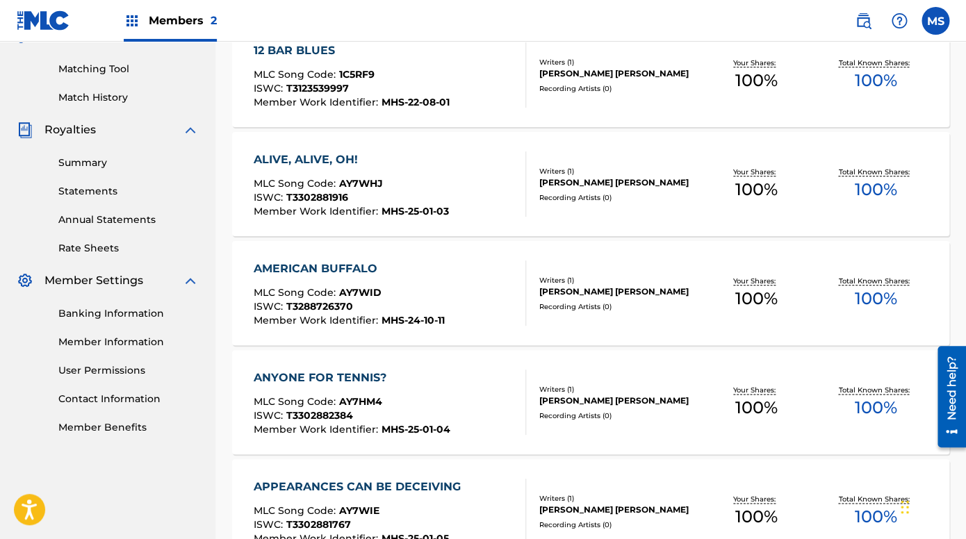
scroll to position [0, 0]
